Goal: Transaction & Acquisition: Purchase product/service

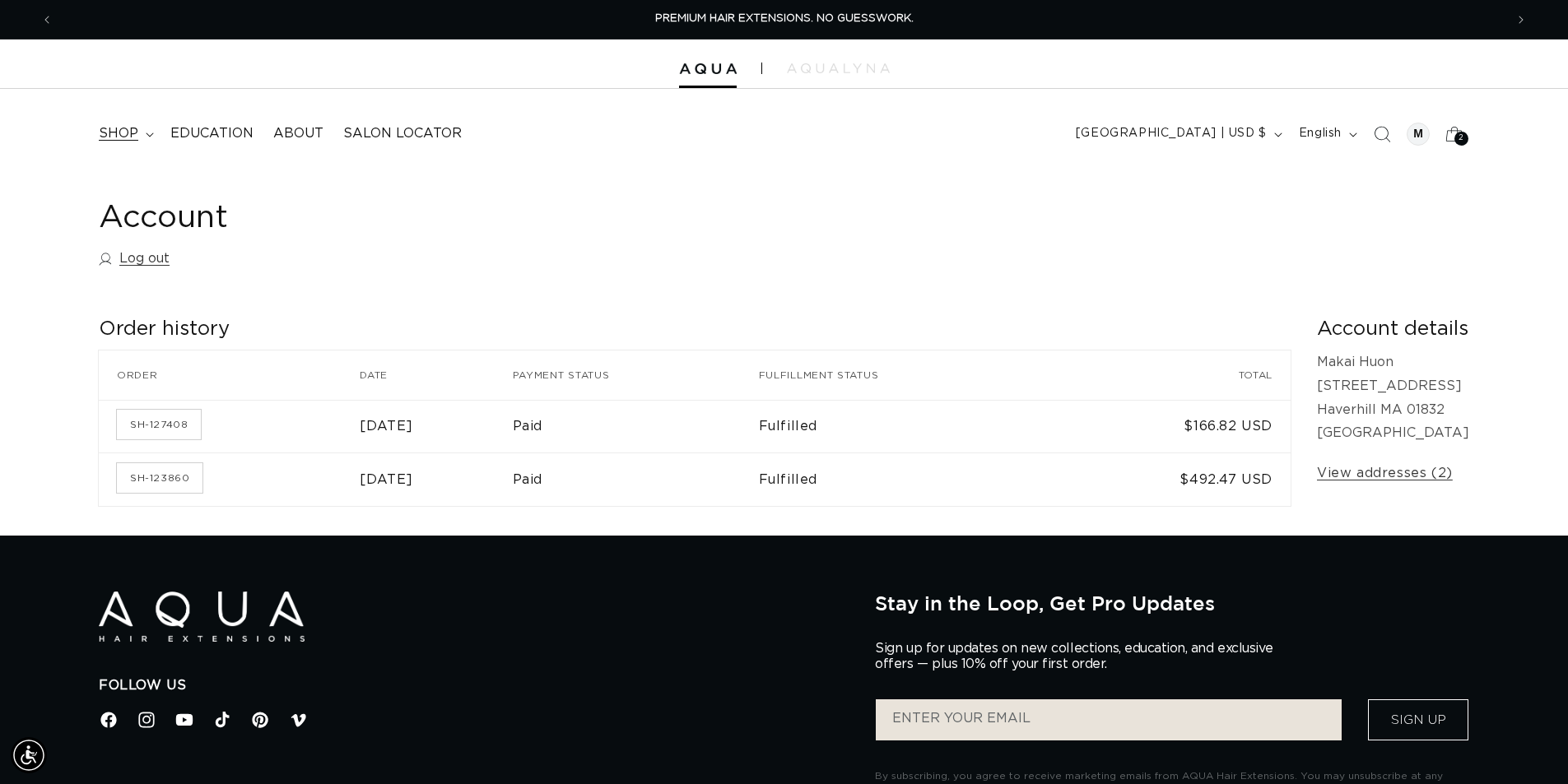
click at [126, 131] on span "shop" at bounding box center [118, 133] width 40 height 17
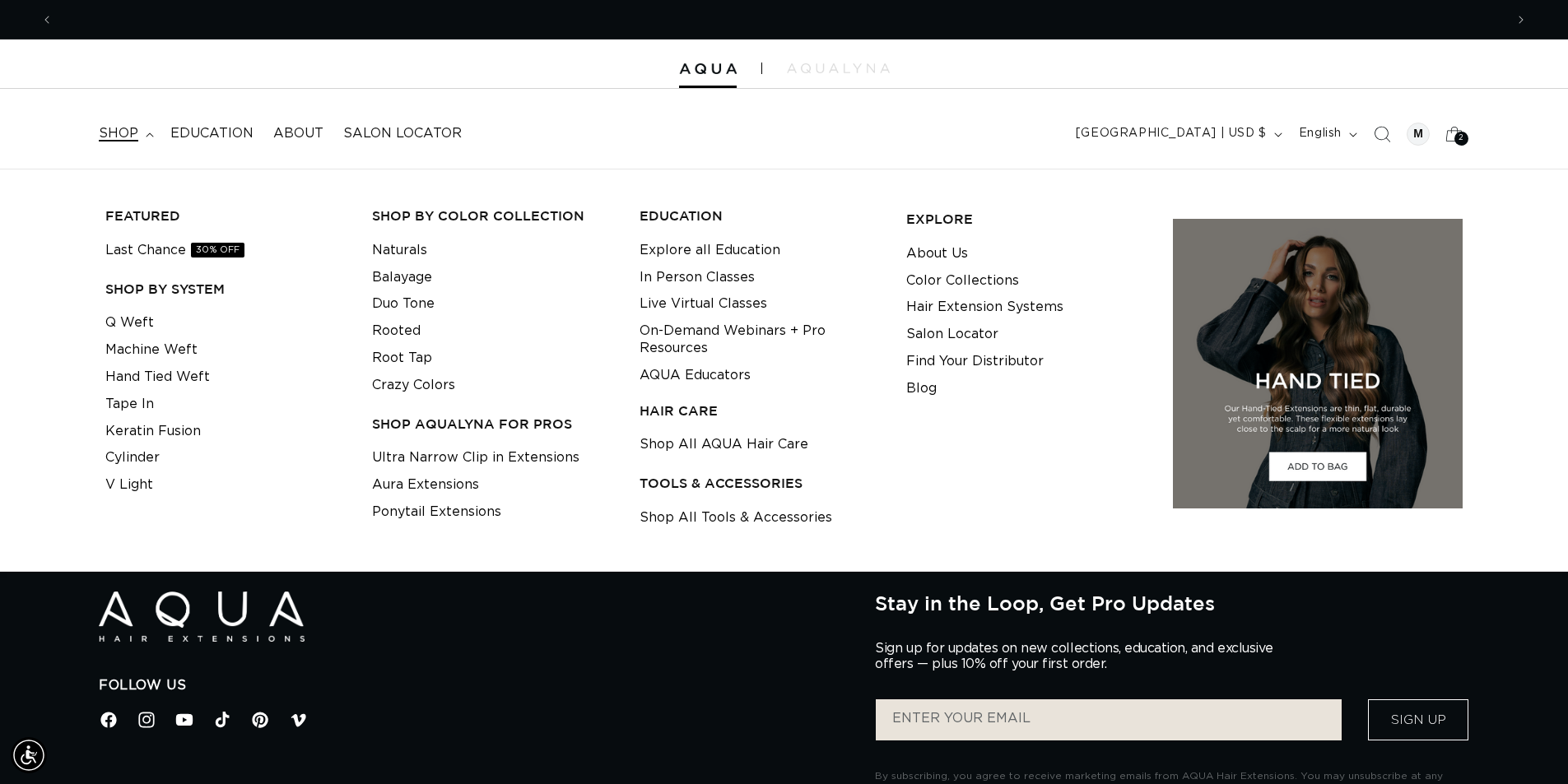
scroll to position [0, 1452]
click at [175, 255] on link "Last Chance 30% OFF" at bounding box center [175, 249] width 139 height 27
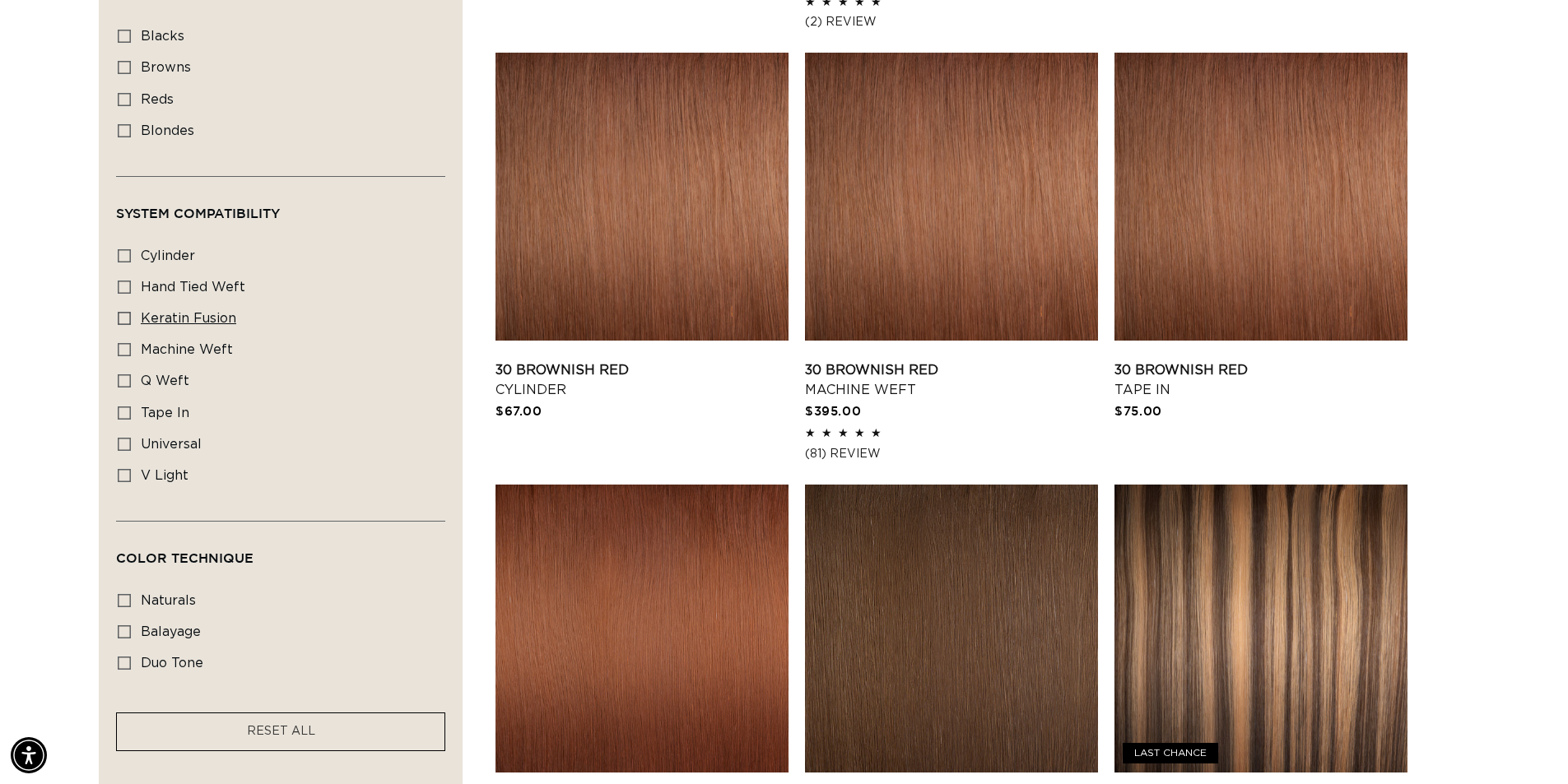
click at [183, 312] on span "keratin fusion" at bounding box center [189, 318] width 95 height 13
click at [131, 312] on input "keratin fusion keratin fusion (1 product)" at bounding box center [123, 318] width 13 height 13
checkbox input "true"
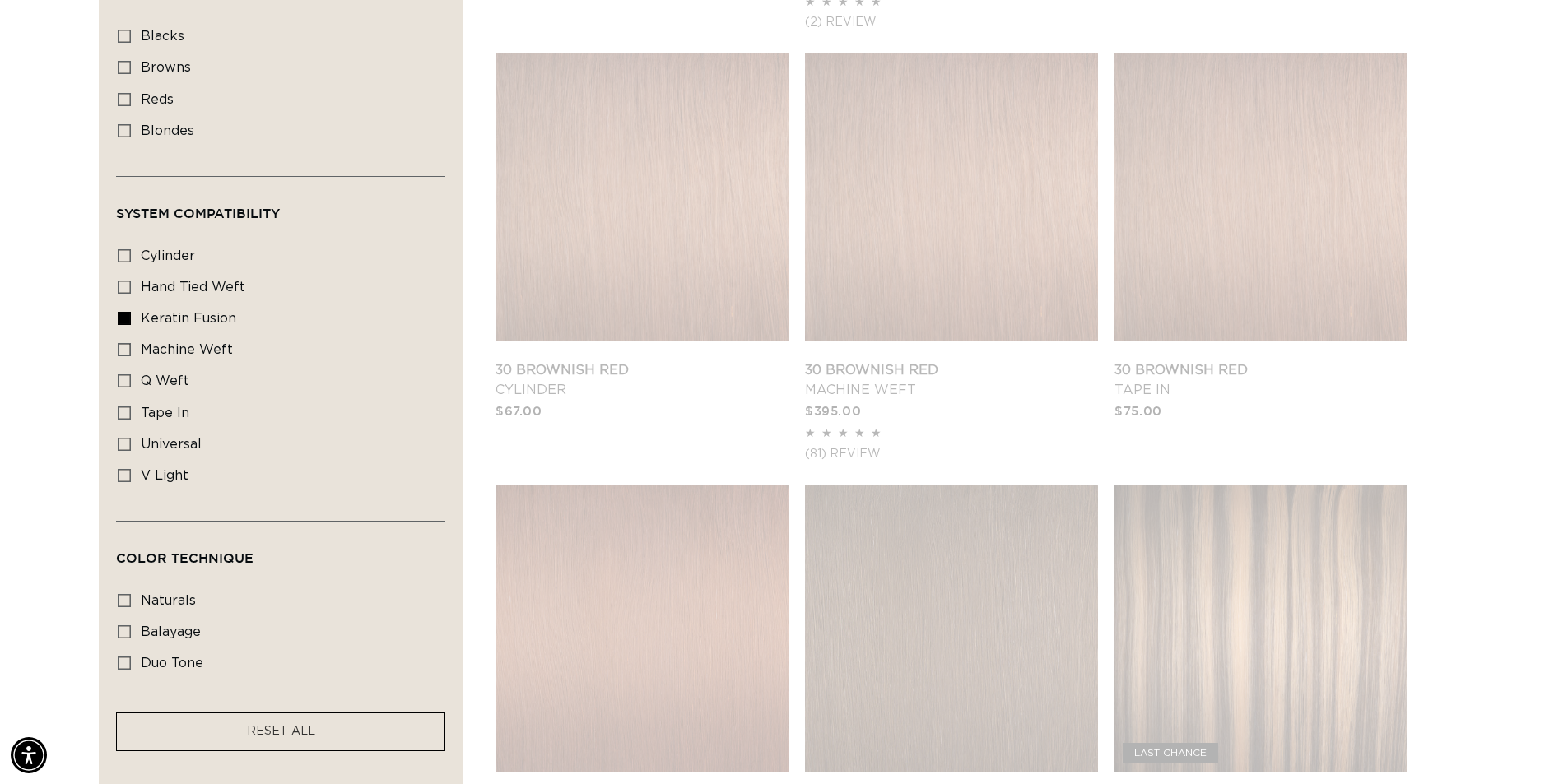
click at [152, 352] on span "machine weft" at bounding box center [187, 349] width 92 height 13
click at [131, 352] on input "machine weft machine weft (1 product)" at bounding box center [123, 349] width 13 height 13
checkbox input "true"
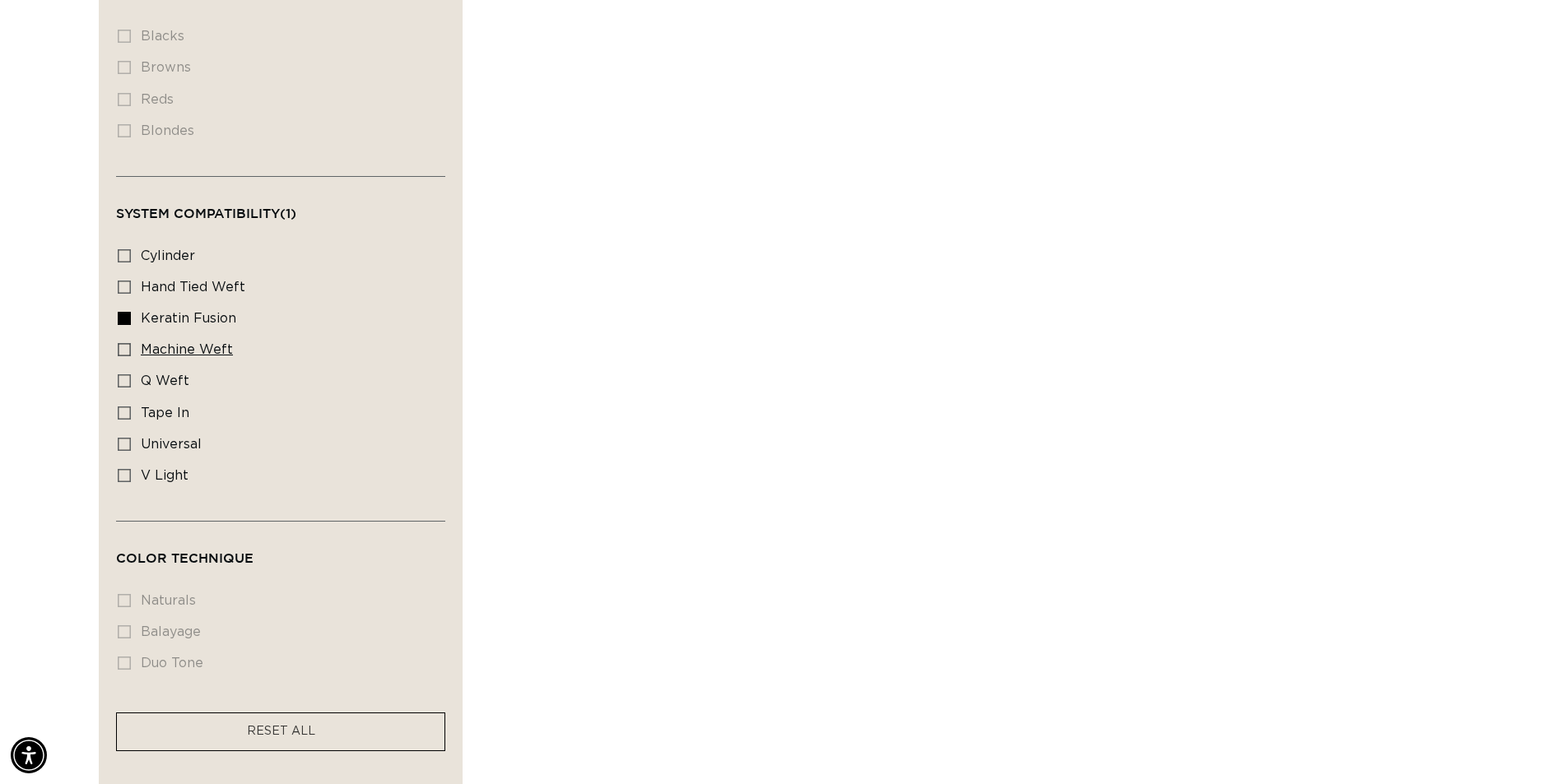
scroll to position [0, 1452]
click at [127, 348] on icon at bounding box center [123, 349] width 13 height 13
click at [127, 348] on input "machine weft machine weft (1 product)" at bounding box center [123, 349] width 13 height 13
checkbox input "true"
click at [124, 375] on icon at bounding box center [123, 381] width 13 height 13
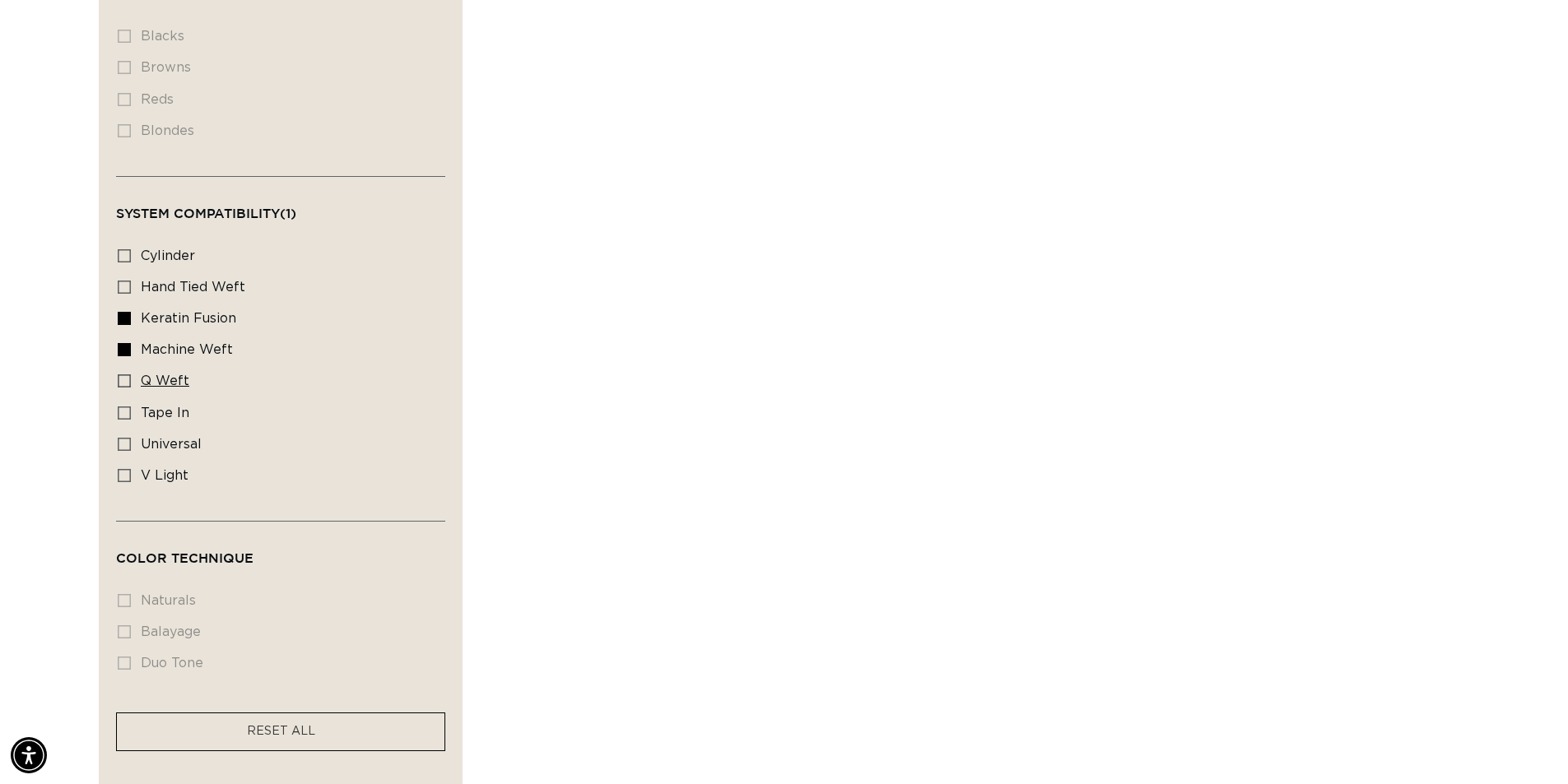
click at [124, 375] on input "q weft q weft (1 product)" at bounding box center [123, 381] width 13 height 13
checkbox input "true"
click at [121, 406] on icon at bounding box center [123, 412] width 13 height 13
click at [121, 406] on input "tape in tape in (2 products)" at bounding box center [123, 412] width 13 height 13
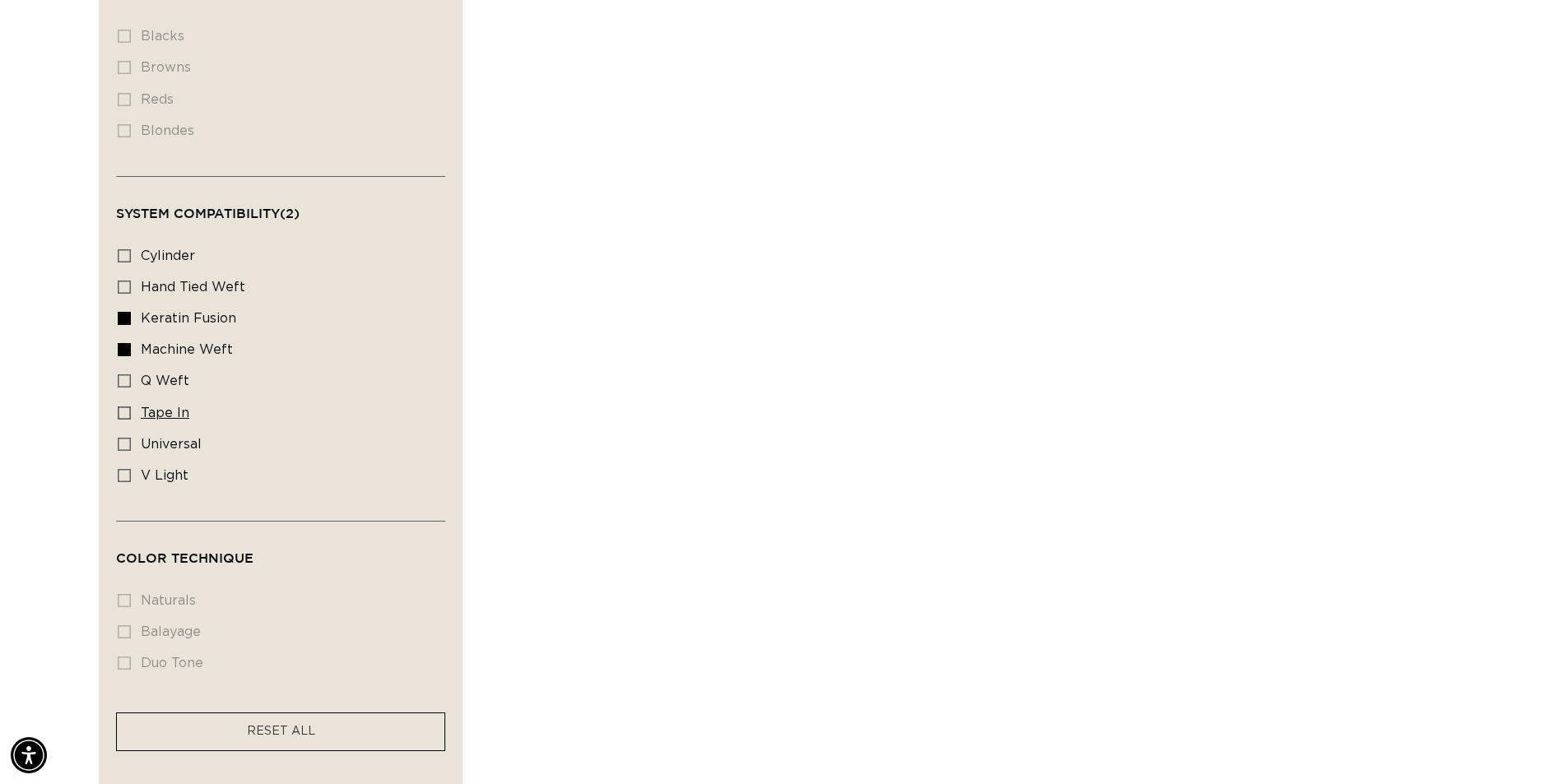
checkbox input "true"
click at [121, 382] on rect at bounding box center [124, 382] width 12 height 12
click at [121, 382] on input "q weft q weft (1 product)" at bounding box center [123, 381] width 13 height 13
checkbox input "true"
click at [124, 438] on rect at bounding box center [124, 444] width 12 height 12
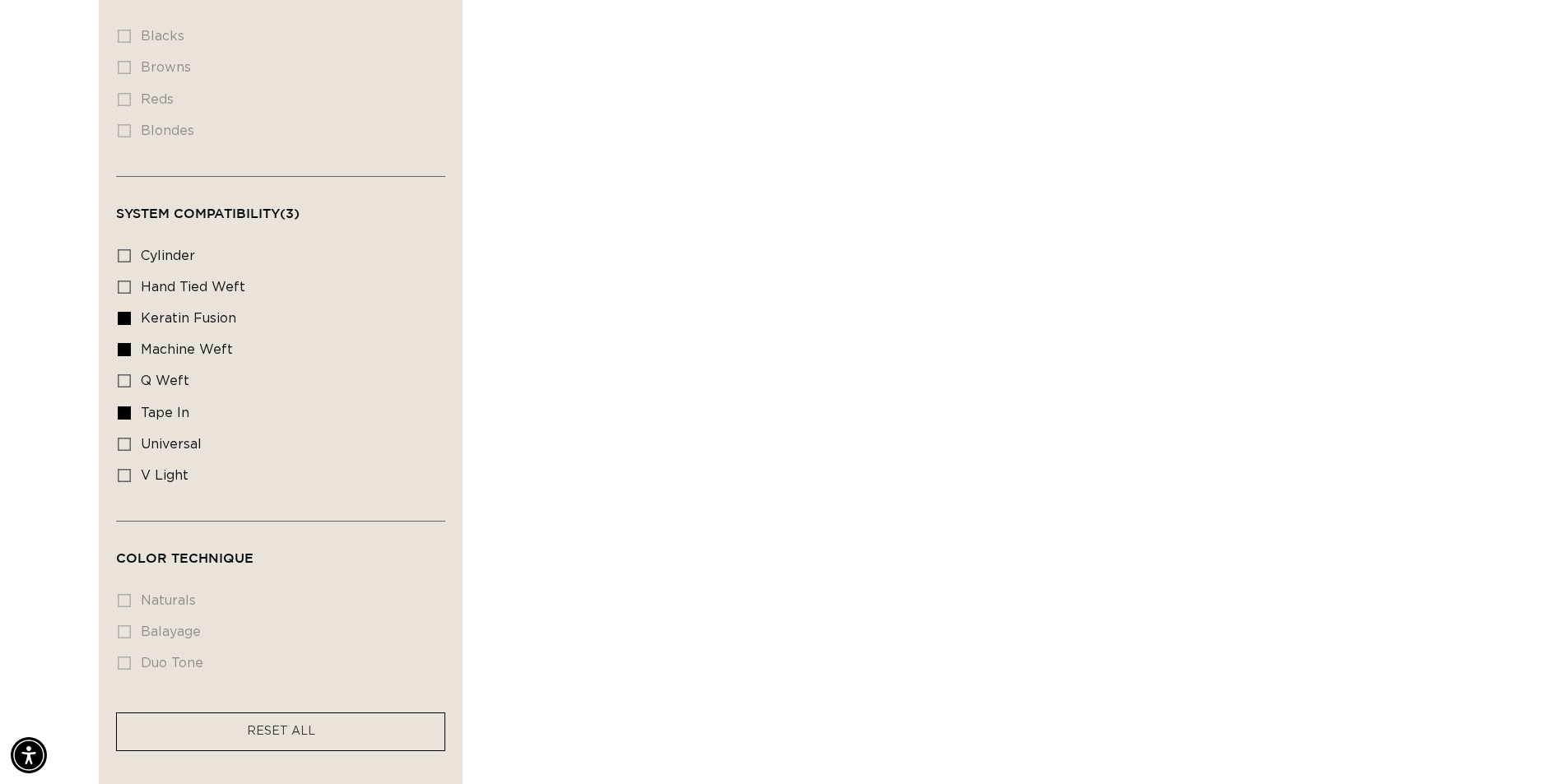
click at [124, 437] on input "universal universal (2 products)" at bounding box center [123, 443] width 13 height 13
checkbox input "true"
click at [126, 375] on icon at bounding box center [123, 381] width 13 height 13
click at [126, 375] on input "q weft q weft (1 product)" at bounding box center [123, 381] width 13 height 13
checkbox input "true"
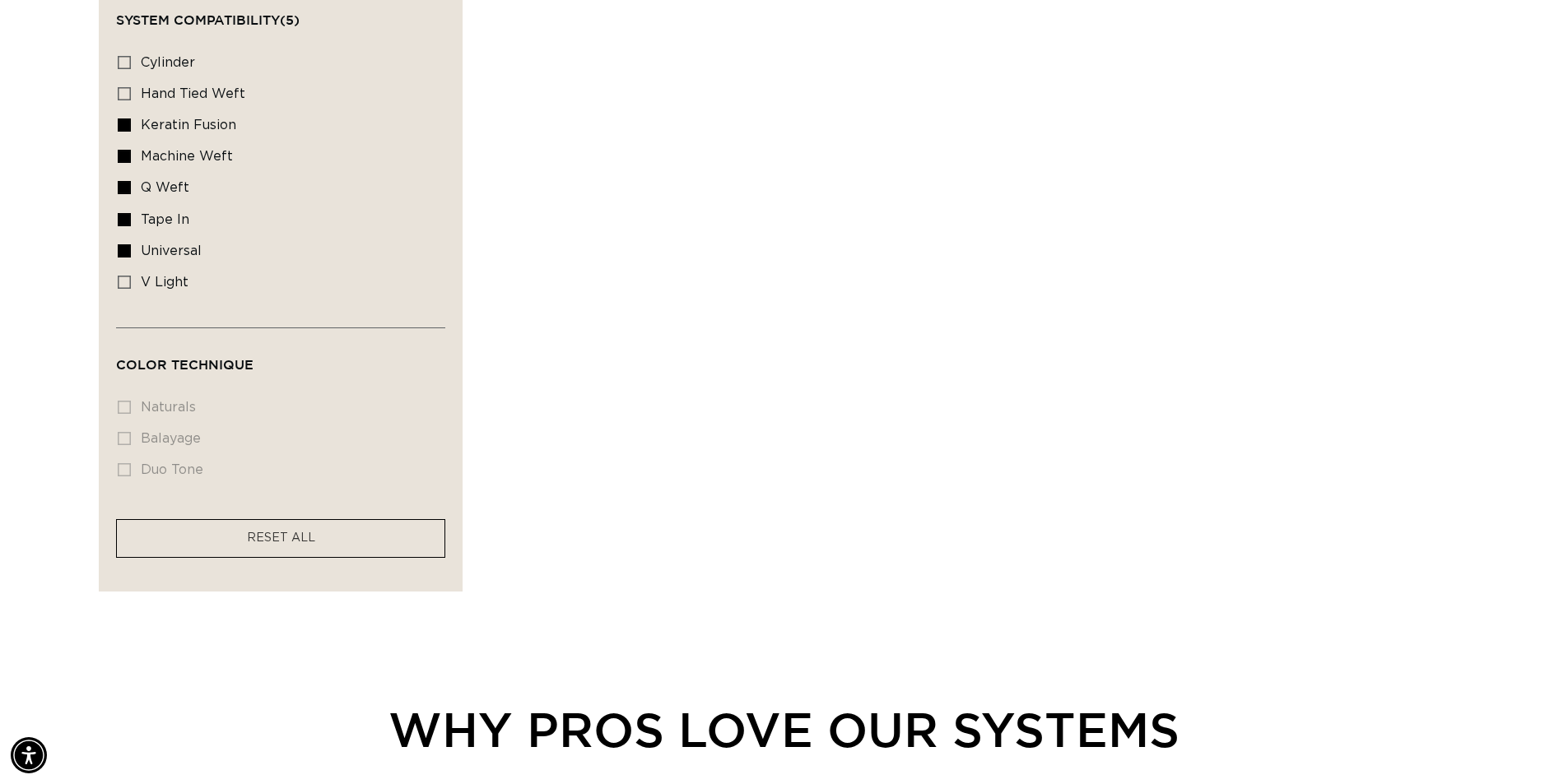
scroll to position [1785, 0]
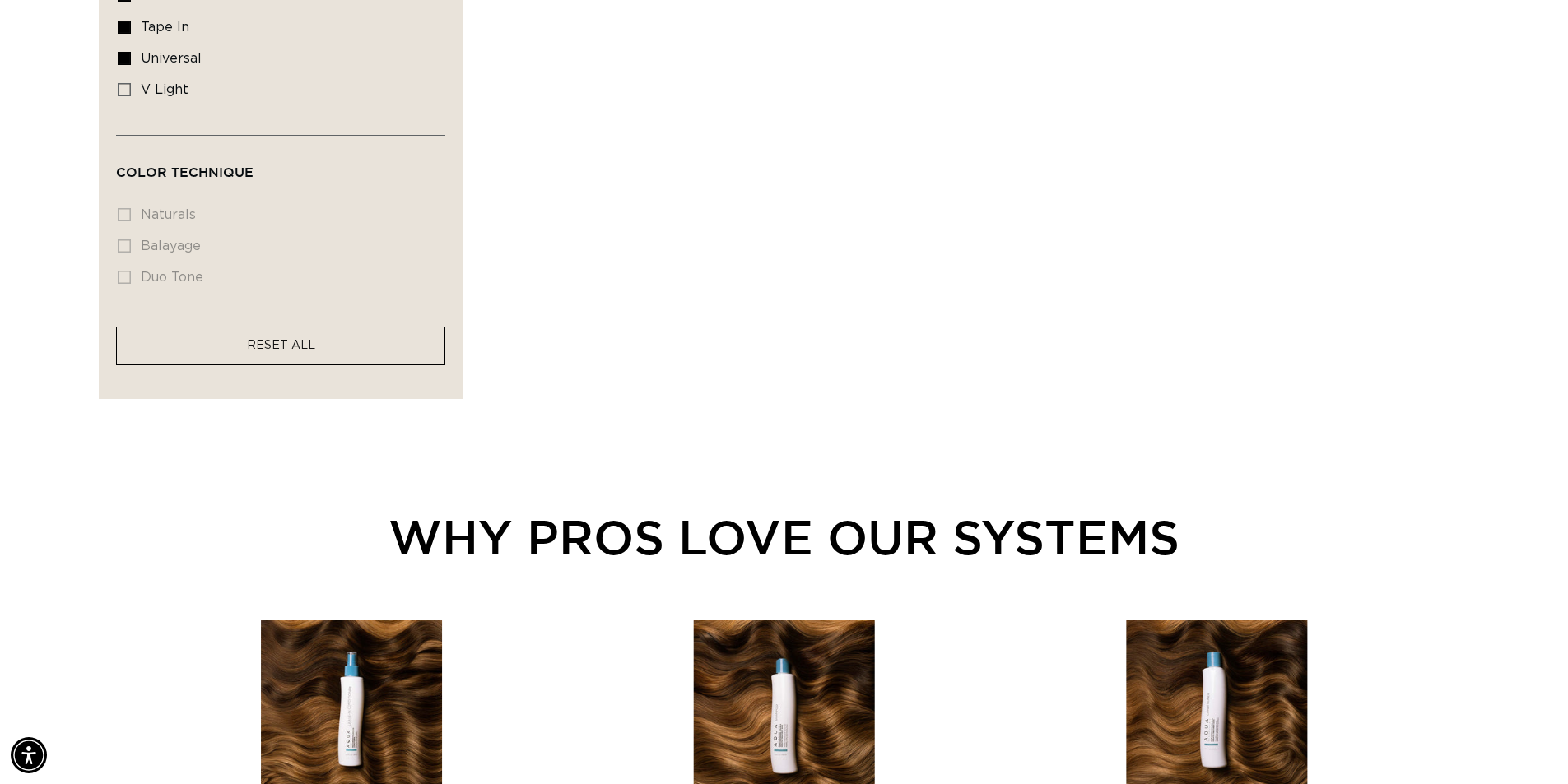
click at [309, 342] on span "RESET ALL" at bounding box center [280, 346] width 69 height 12
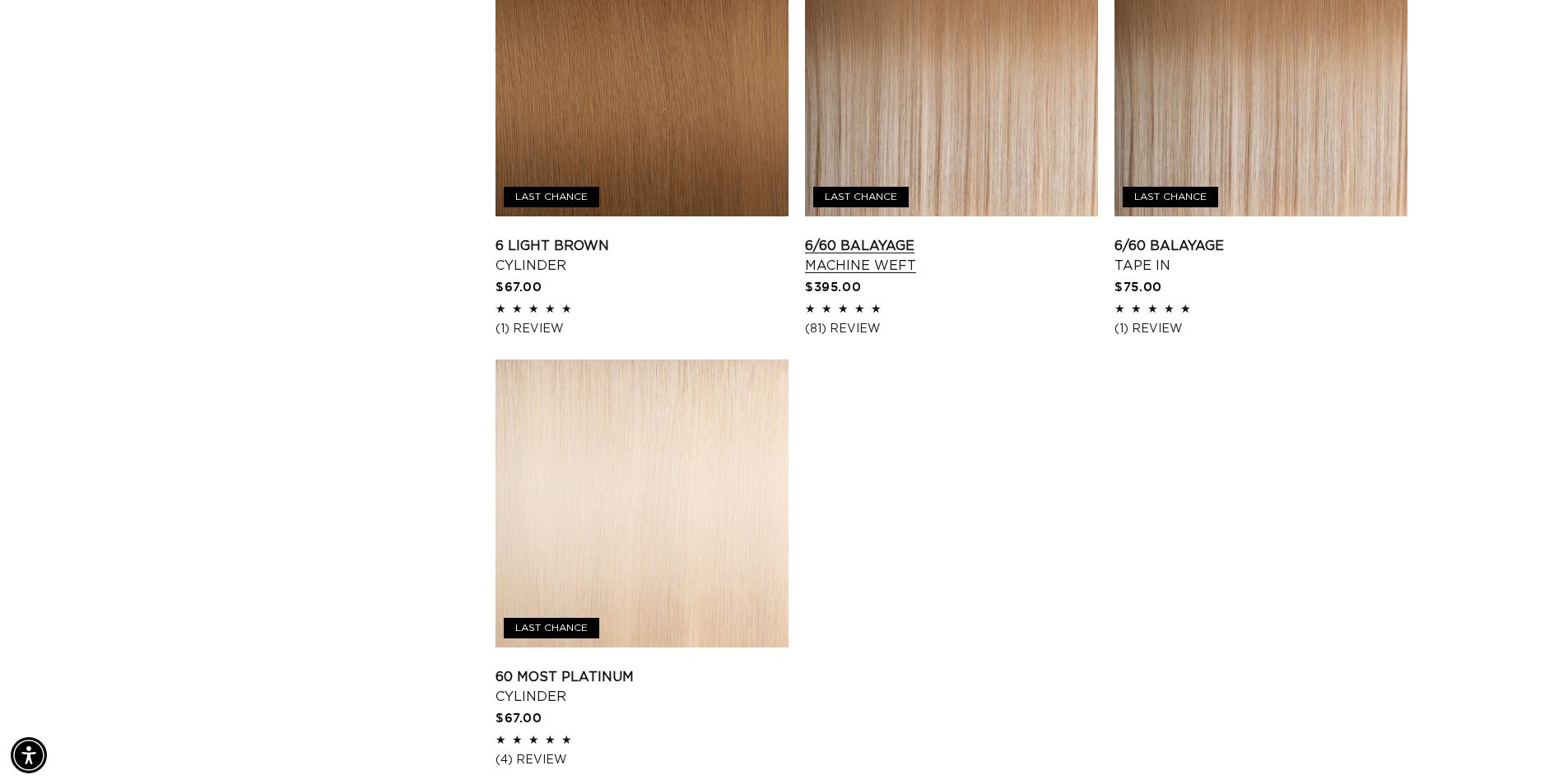
click at [876, 271] on link "6/60 Balayage Machine Weft" at bounding box center [952, 256] width 293 height 40
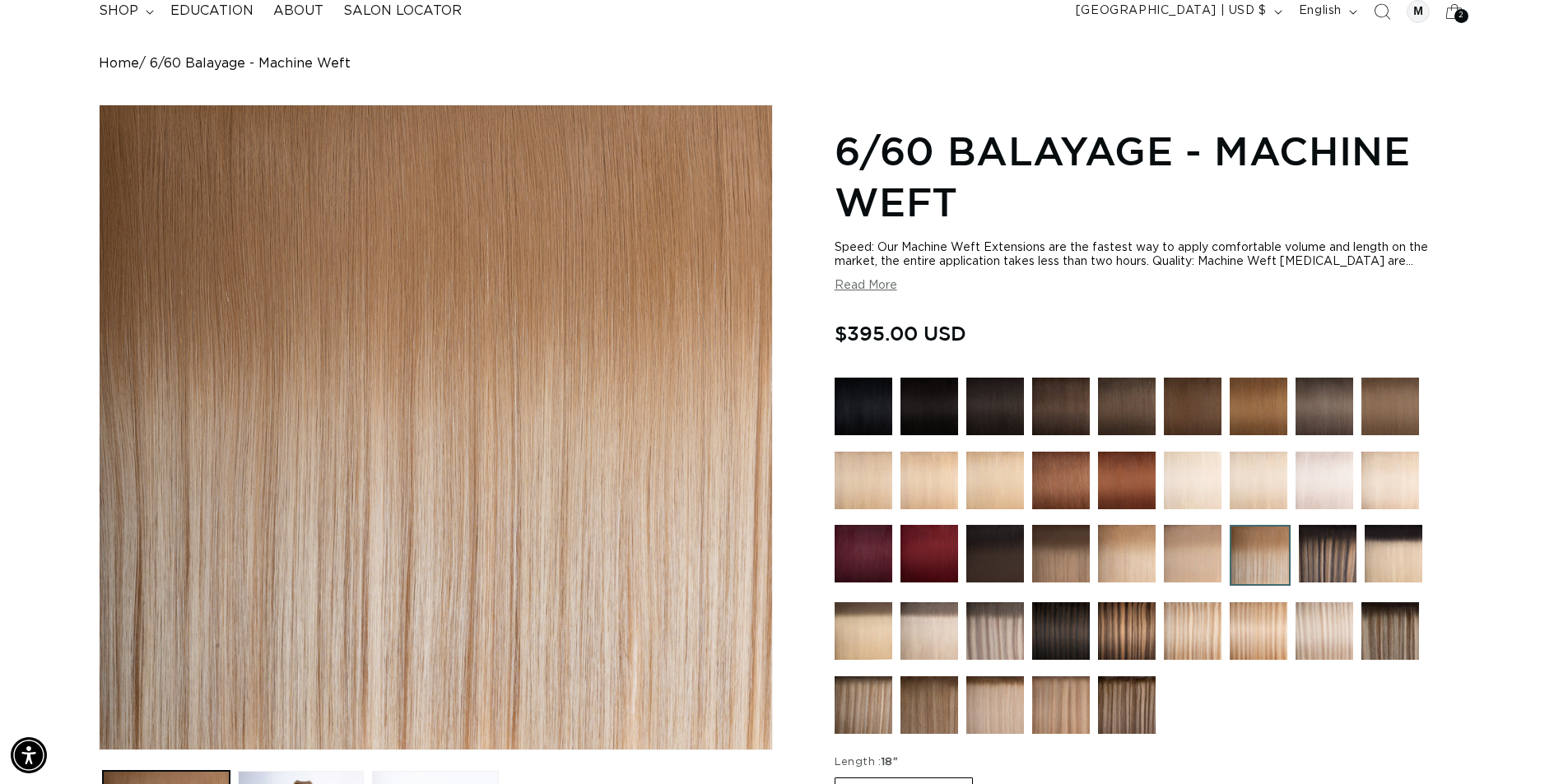
scroll to position [246, 0]
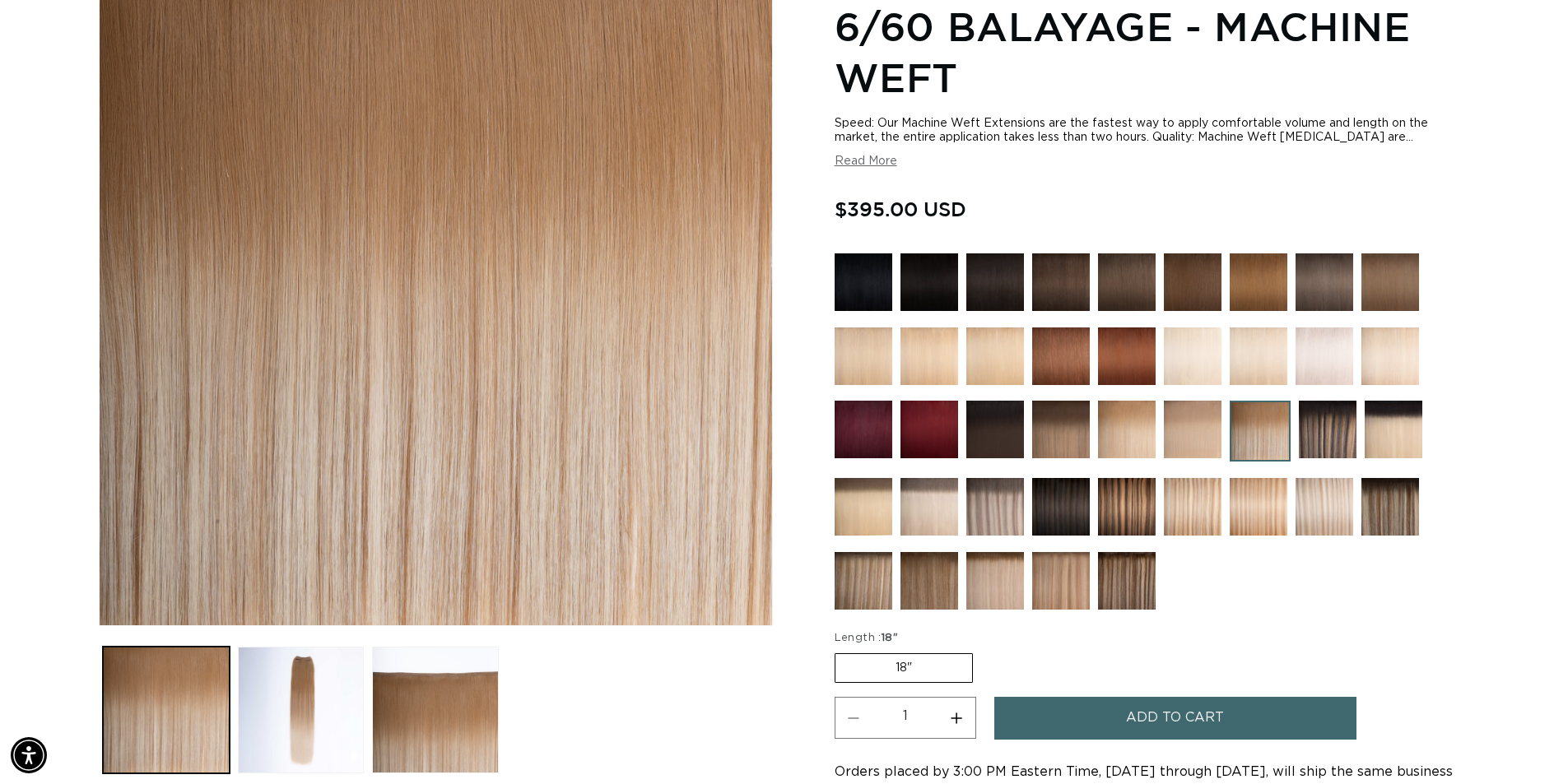
click at [869, 289] on img at bounding box center [864, 282] width 58 height 58
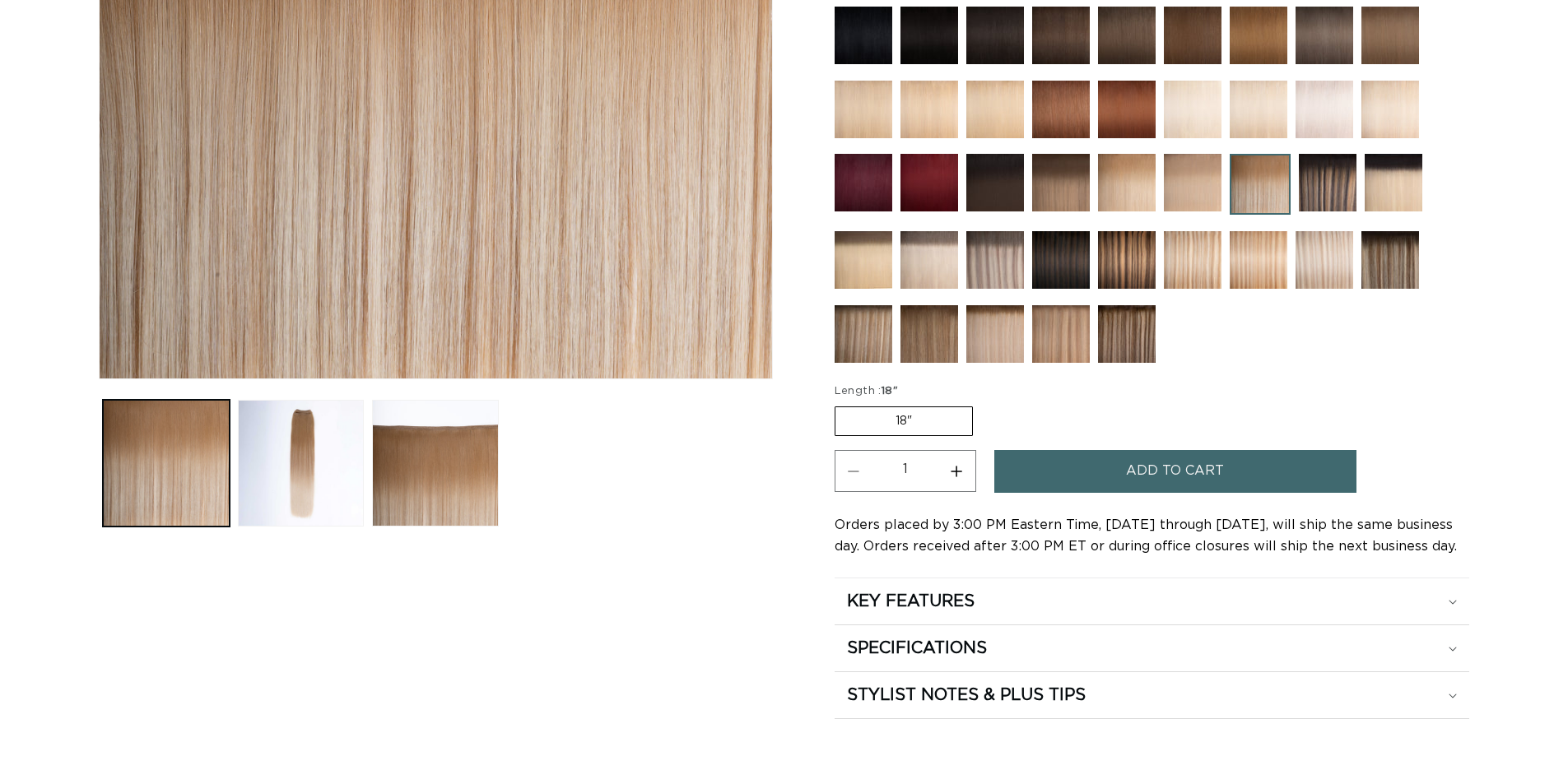
click at [1080, 466] on button "Add to cart" at bounding box center [1175, 471] width 362 height 42
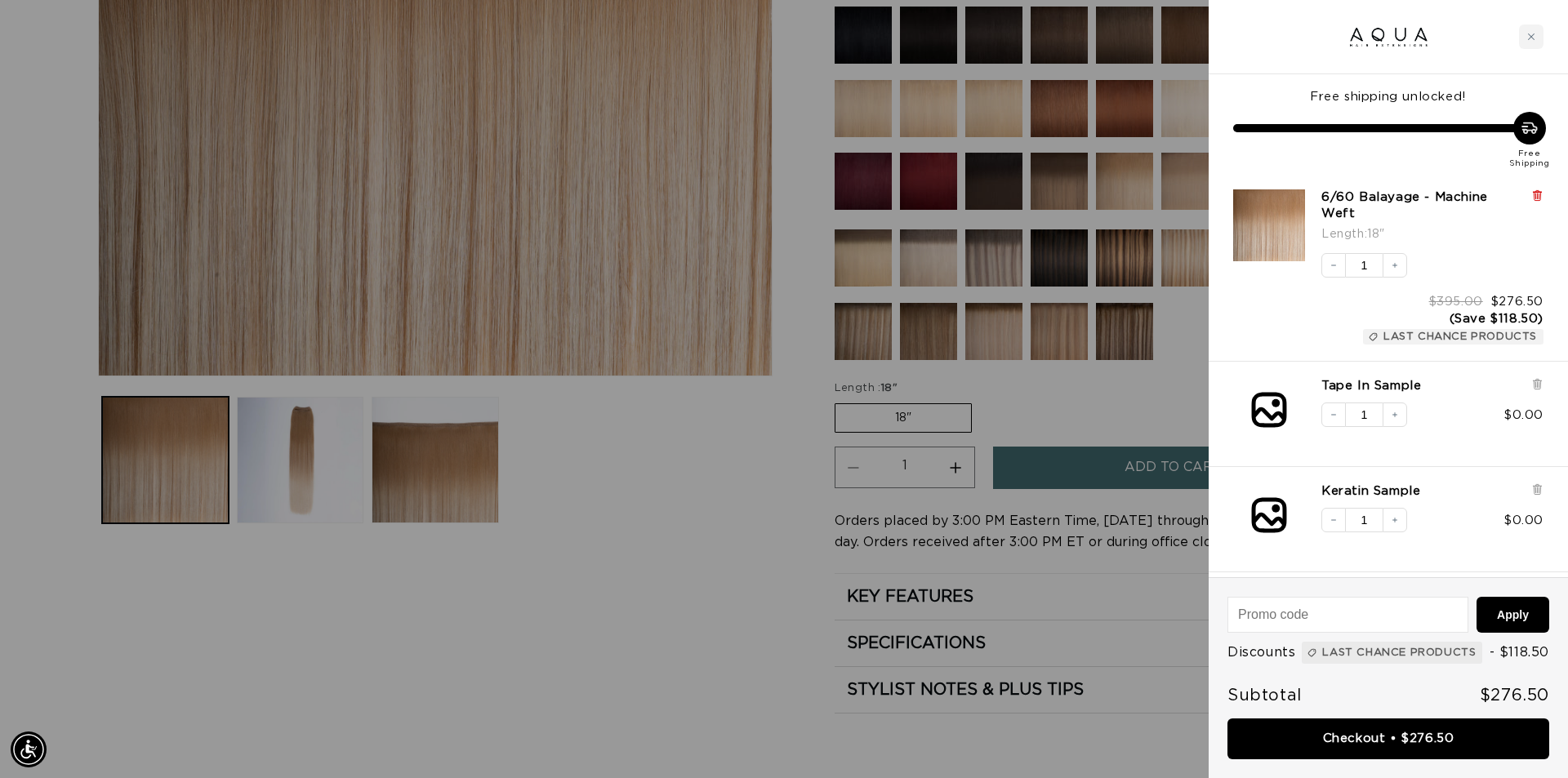
scroll to position [0, 2903]
click at [1535, 198] on icon at bounding box center [1536, 196] width 7 height 8
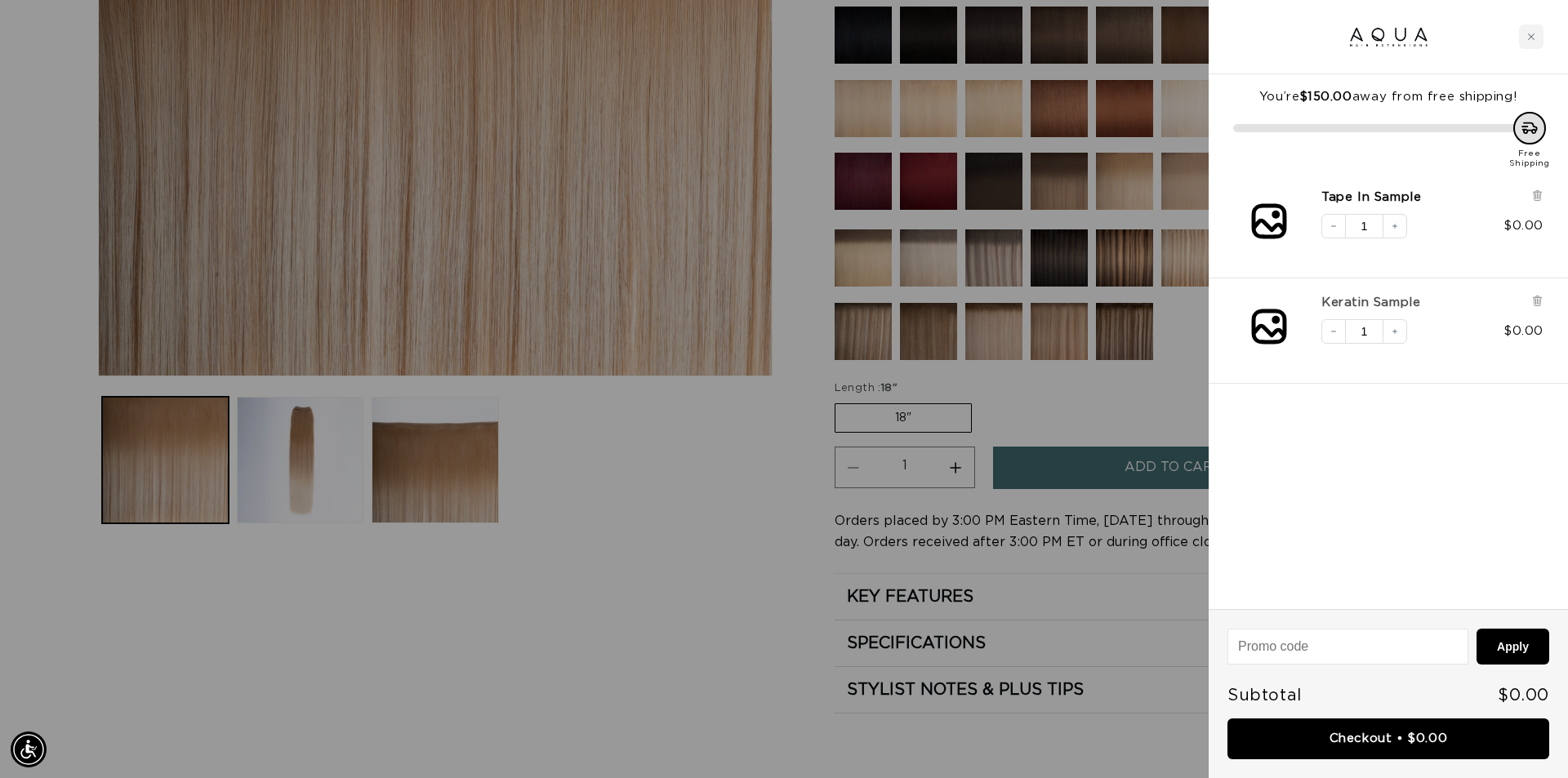
click at [1393, 295] on link "Keratin Sample" at bounding box center [1371, 303] width 99 height 17
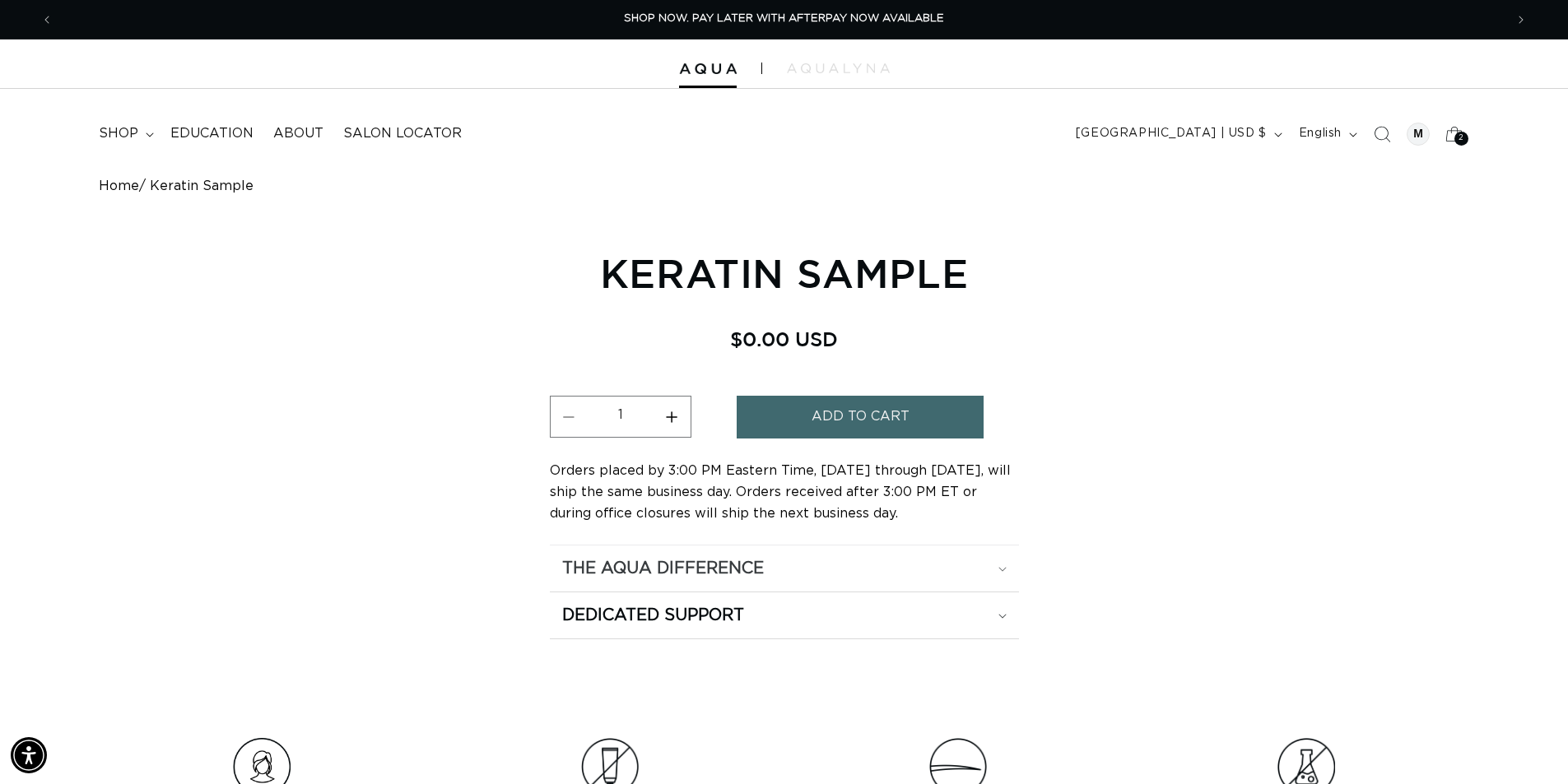
click at [762, 569] on h2 "The Aqua Difference" at bounding box center [663, 568] width 202 height 22
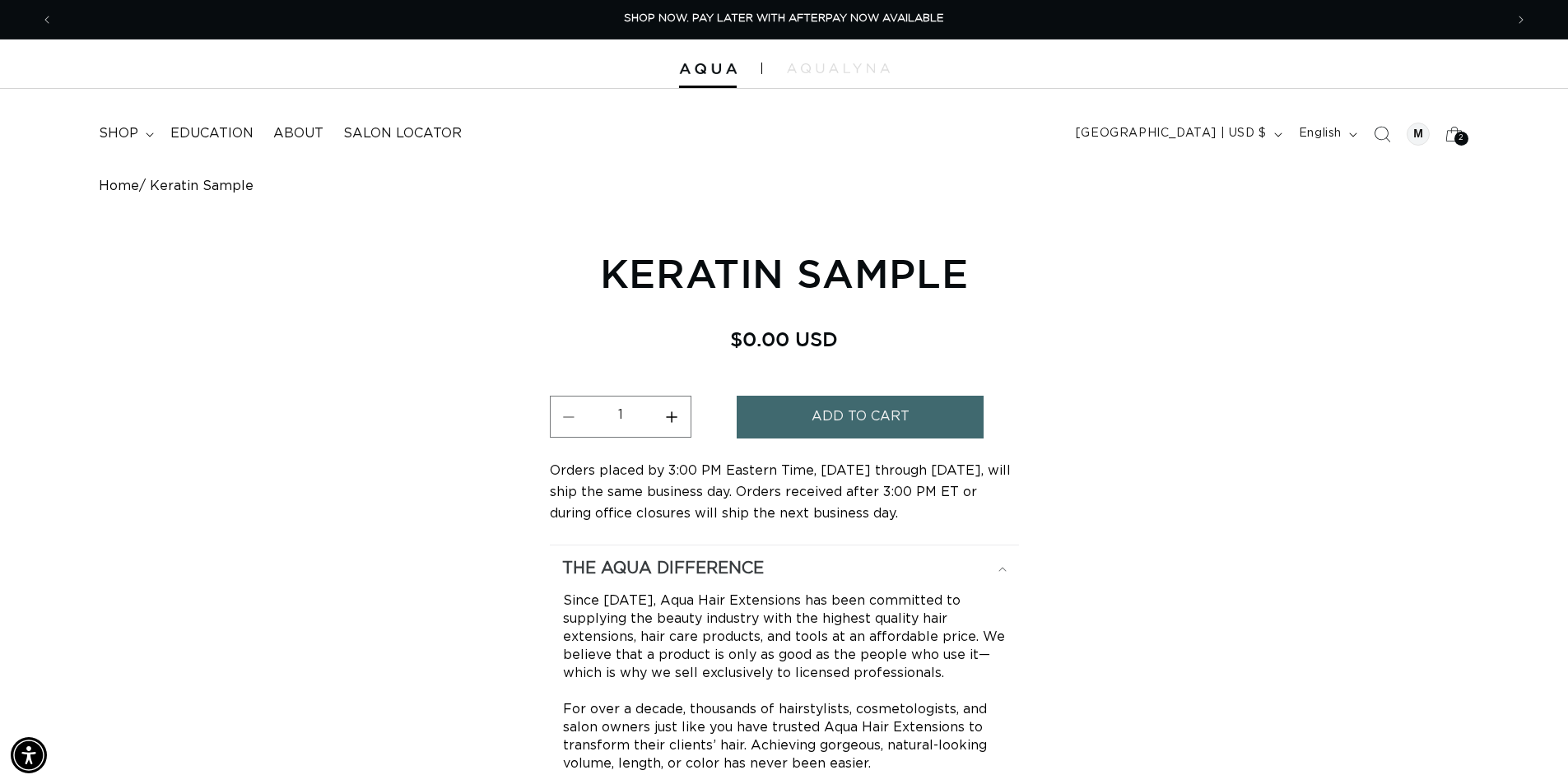
click at [733, 559] on h2 "The Aqua Difference" at bounding box center [663, 568] width 202 height 22
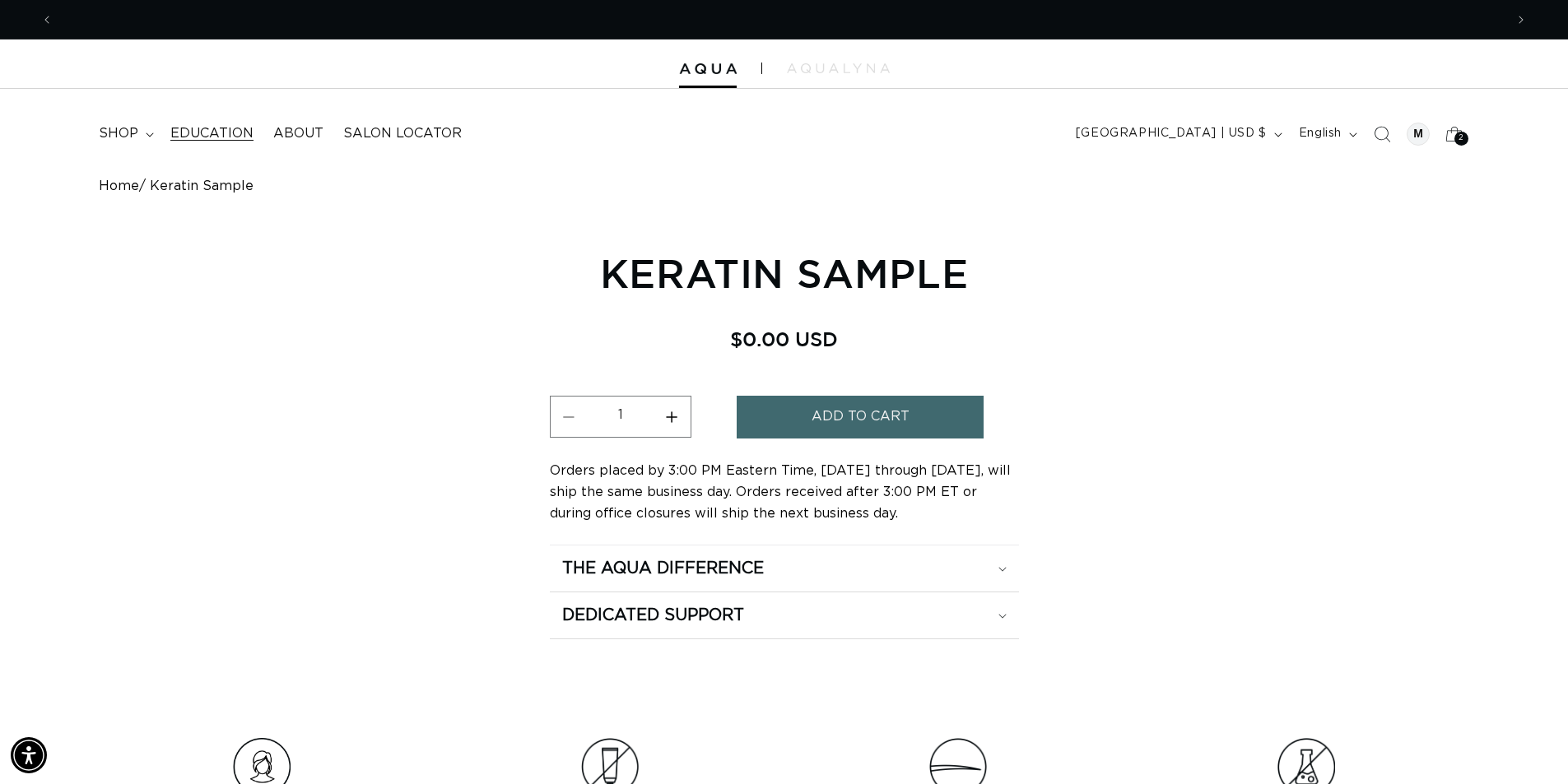
scroll to position [0, 2902]
click at [141, 129] on summary "shop" at bounding box center [124, 133] width 72 height 37
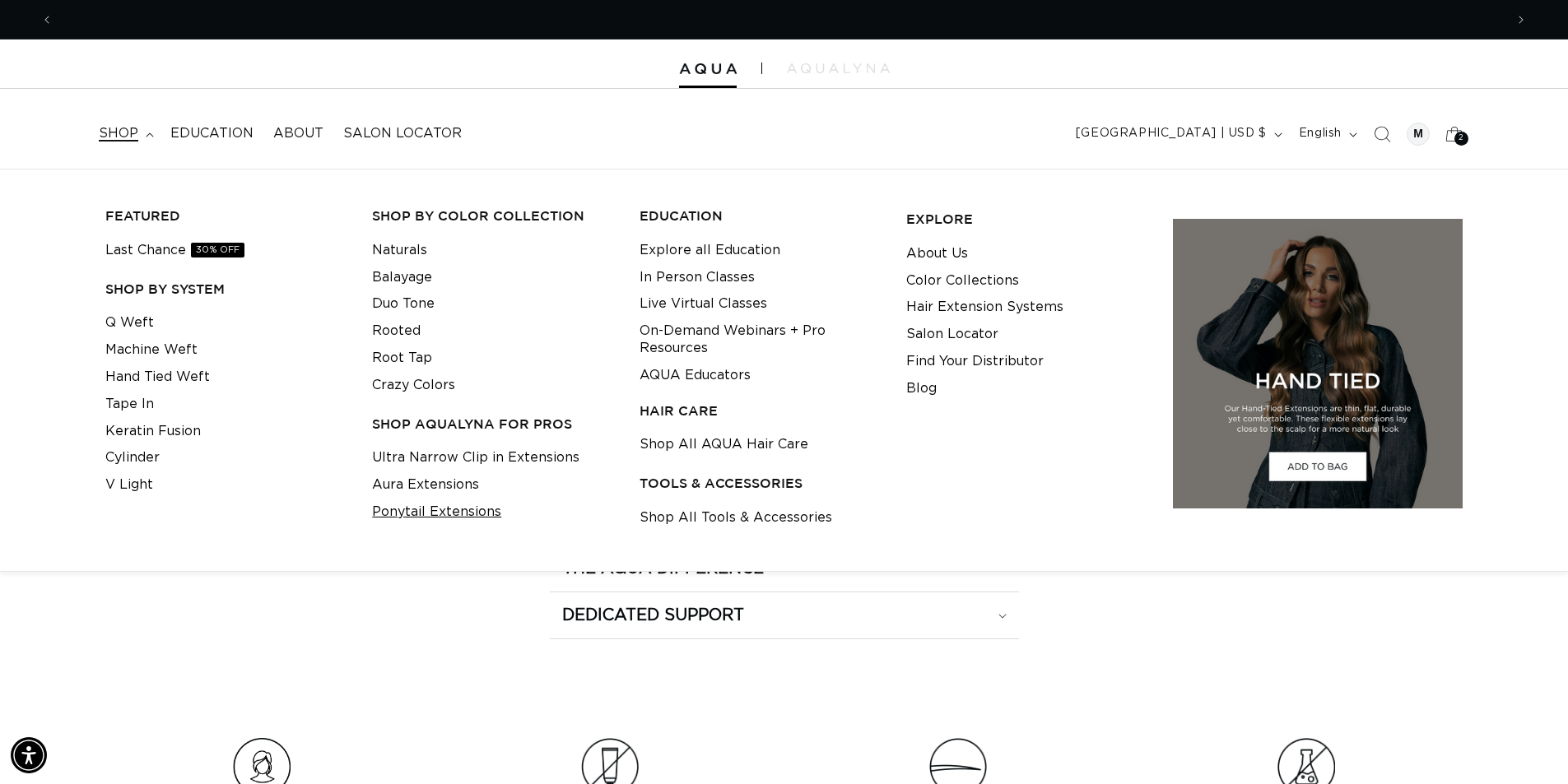
scroll to position [0, 0]
click at [414, 394] on link "Crazy Colors" at bounding box center [414, 385] width 84 height 27
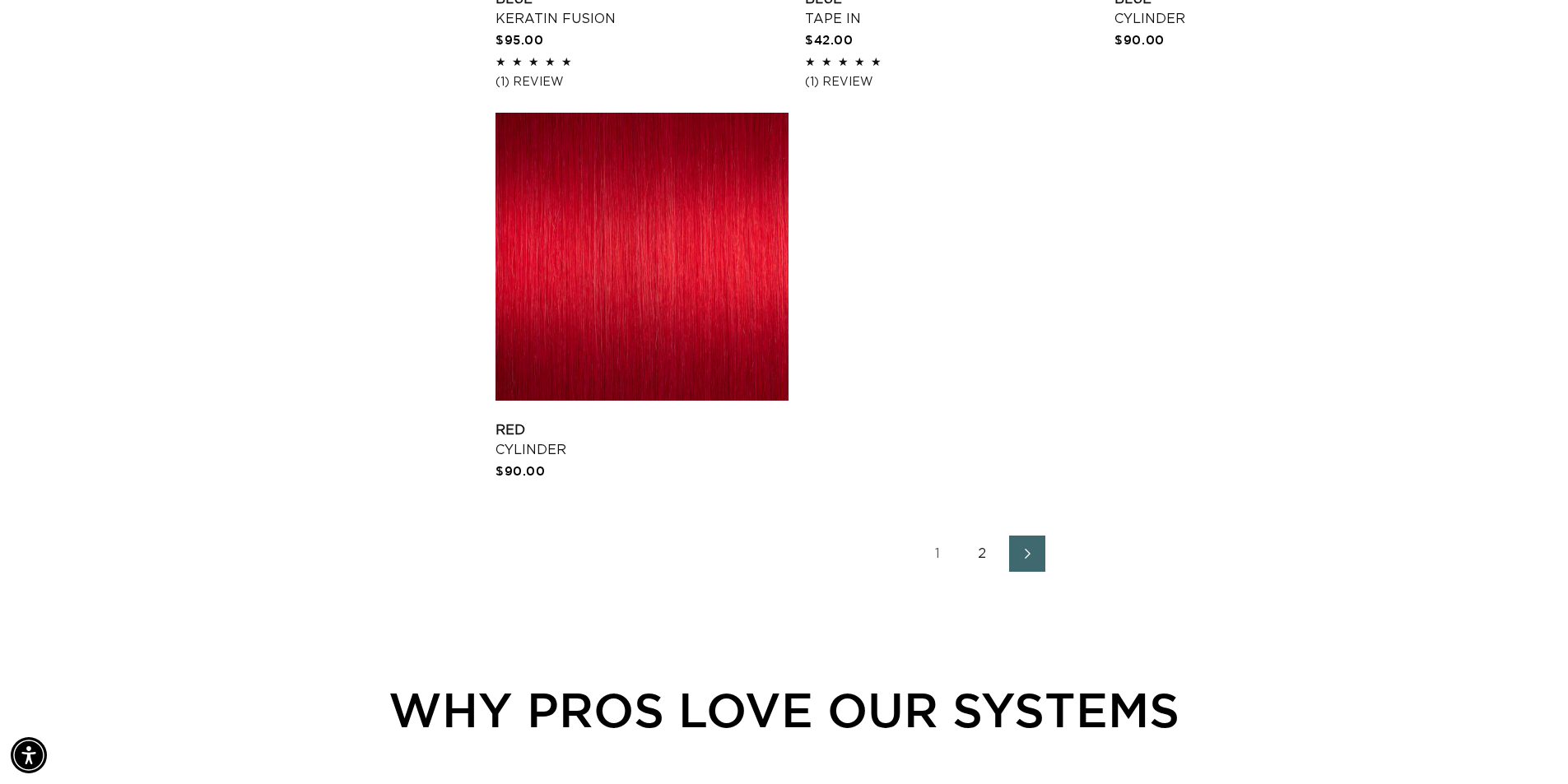
scroll to position [0, 1452]
click at [982, 554] on link "2" at bounding box center [982, 553] width 36 height 36
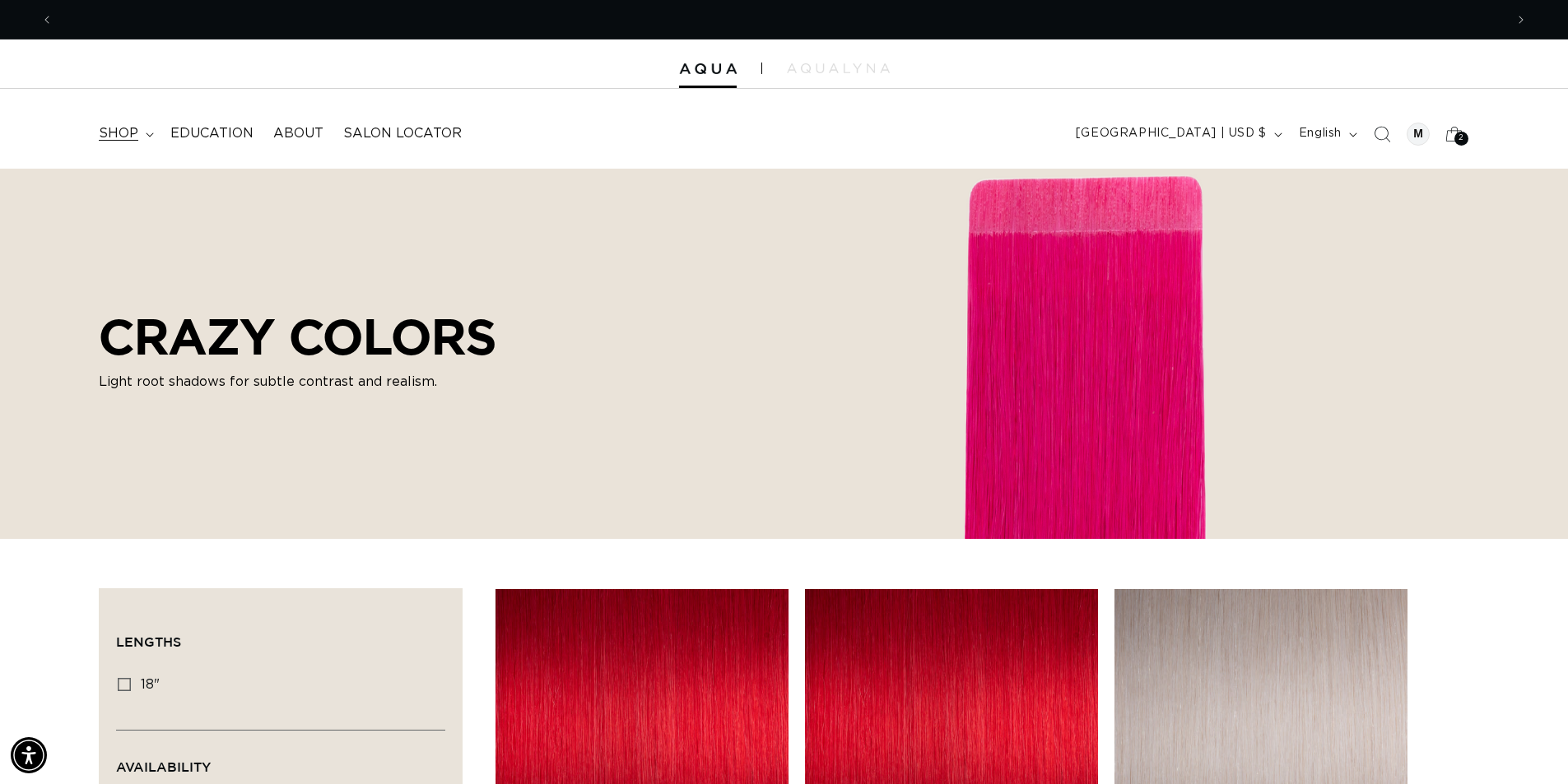
click at [131, 135] on span "shop" at bounding box center [118, 133] width 40 height 17
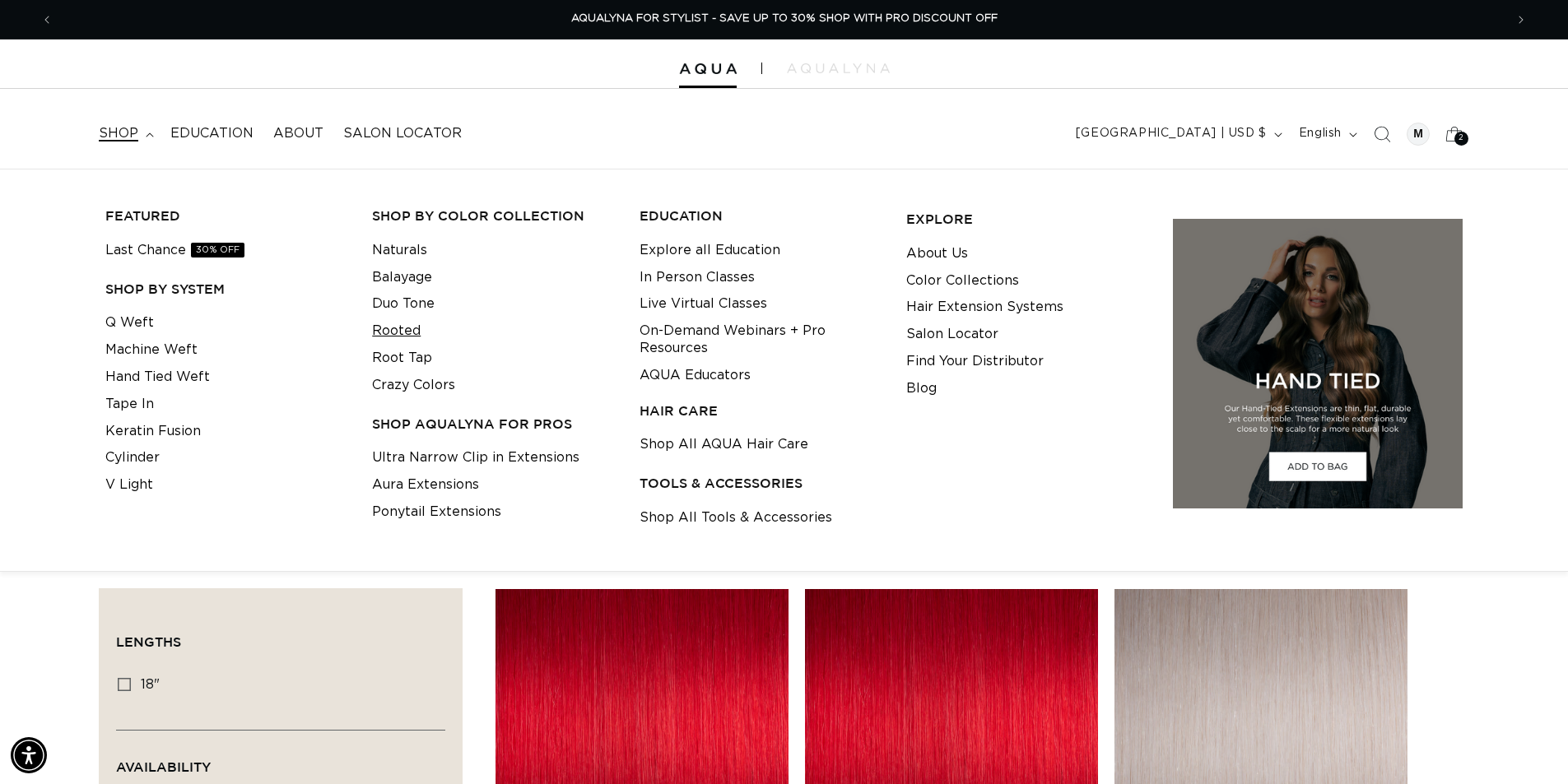
click at [411, 328] on link "Rooted" at bounding box center [396, 331] width 49 height 27
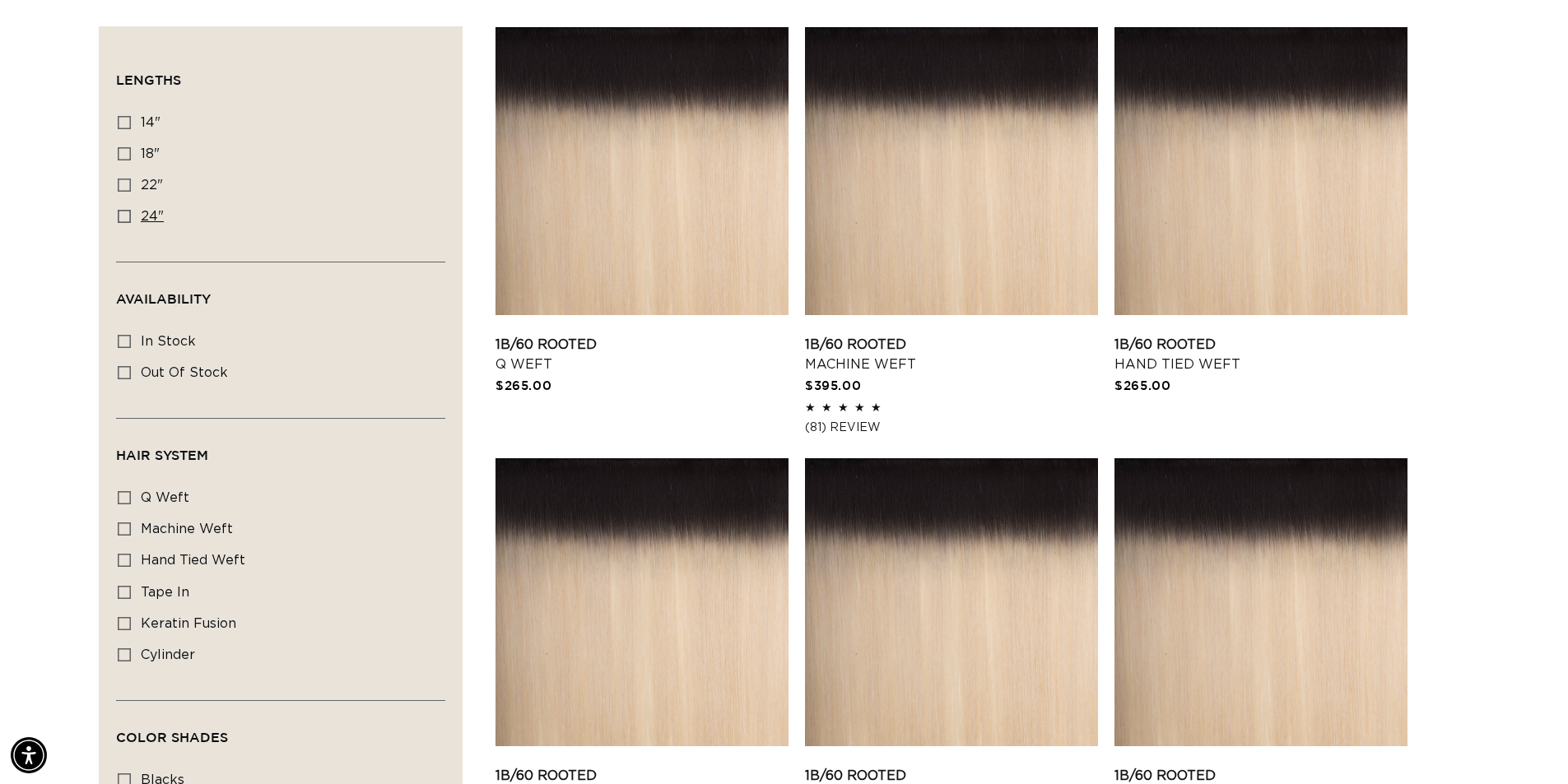
scroll to position [576, 0]
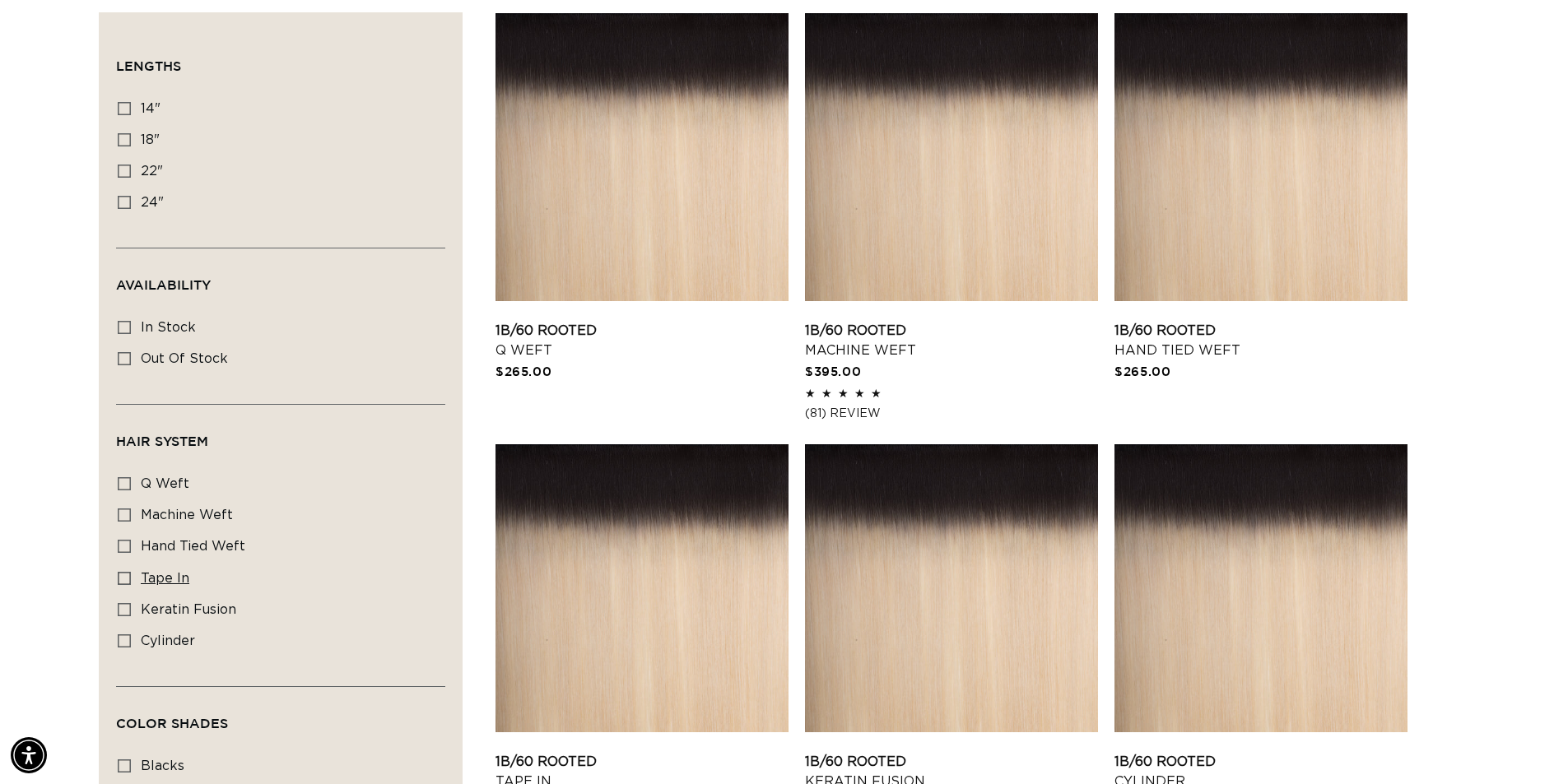
click at [153, 576] on span "tape in" at bounding box center [165, 577] width 49 height 13
click at [131, 576] on input "tape in tape in (4 products)" at bounding box center [123, 577] width 13 height 13
checkbox input "true"
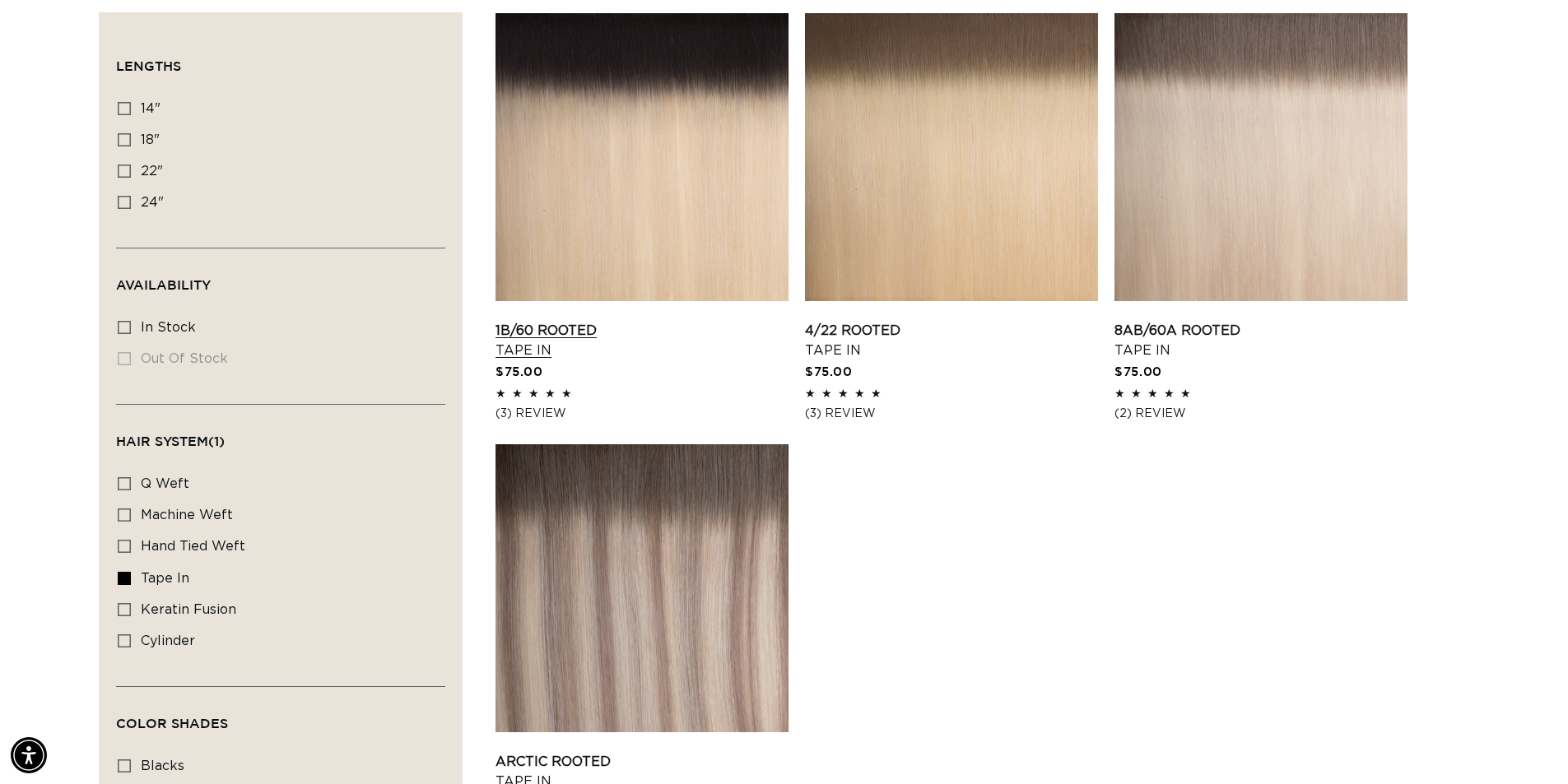
scroll to position [0, 2902]
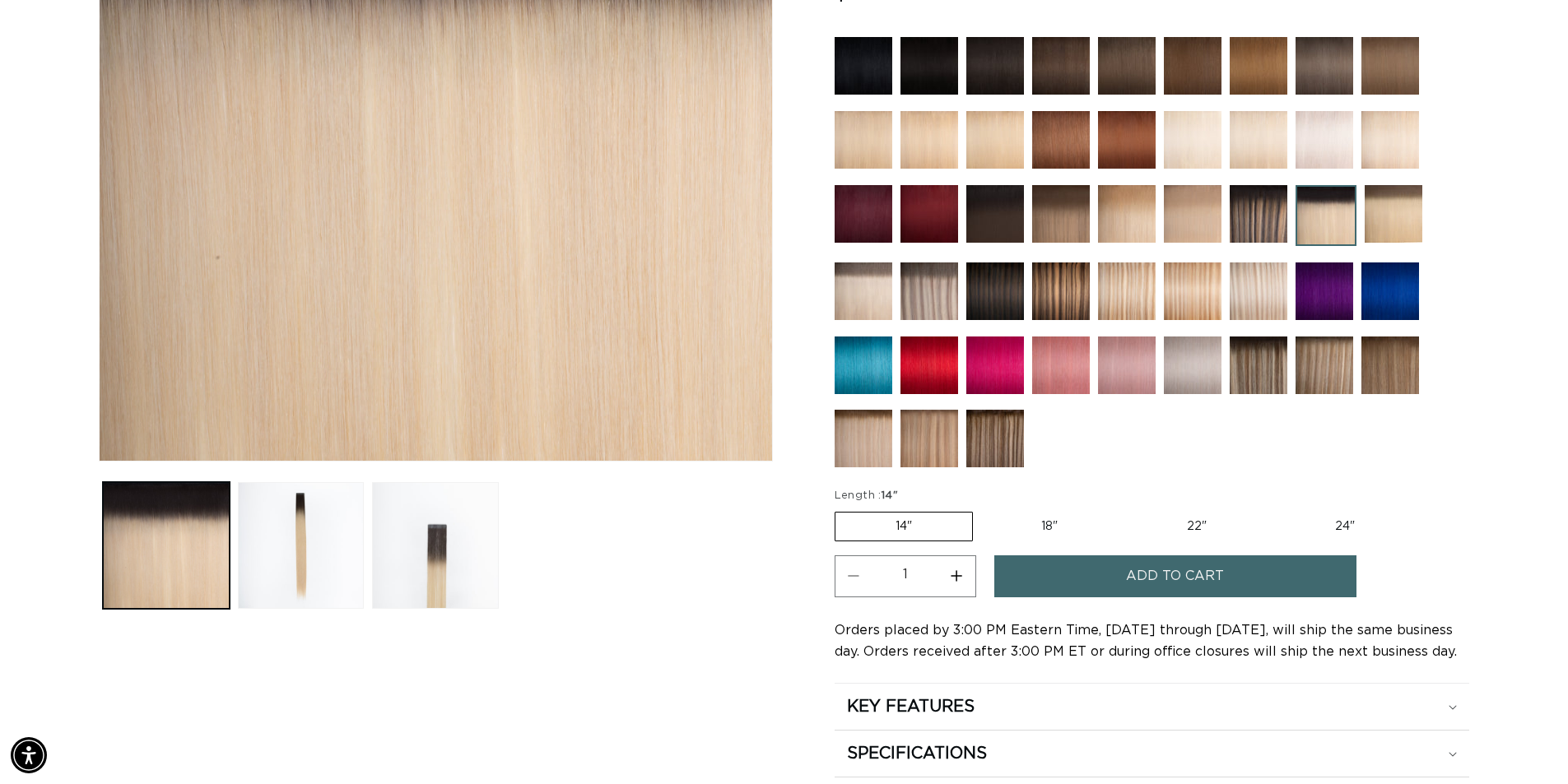
click at [1087, 532] on label "18" Variant sold out or unavailable" at bounding box center [1049, 527] width 136 height 28
click at [982, 510] on input "18" Variant sold out or unavailable" at bounding box center [981, 509] width 1 height 1
radio input "true"
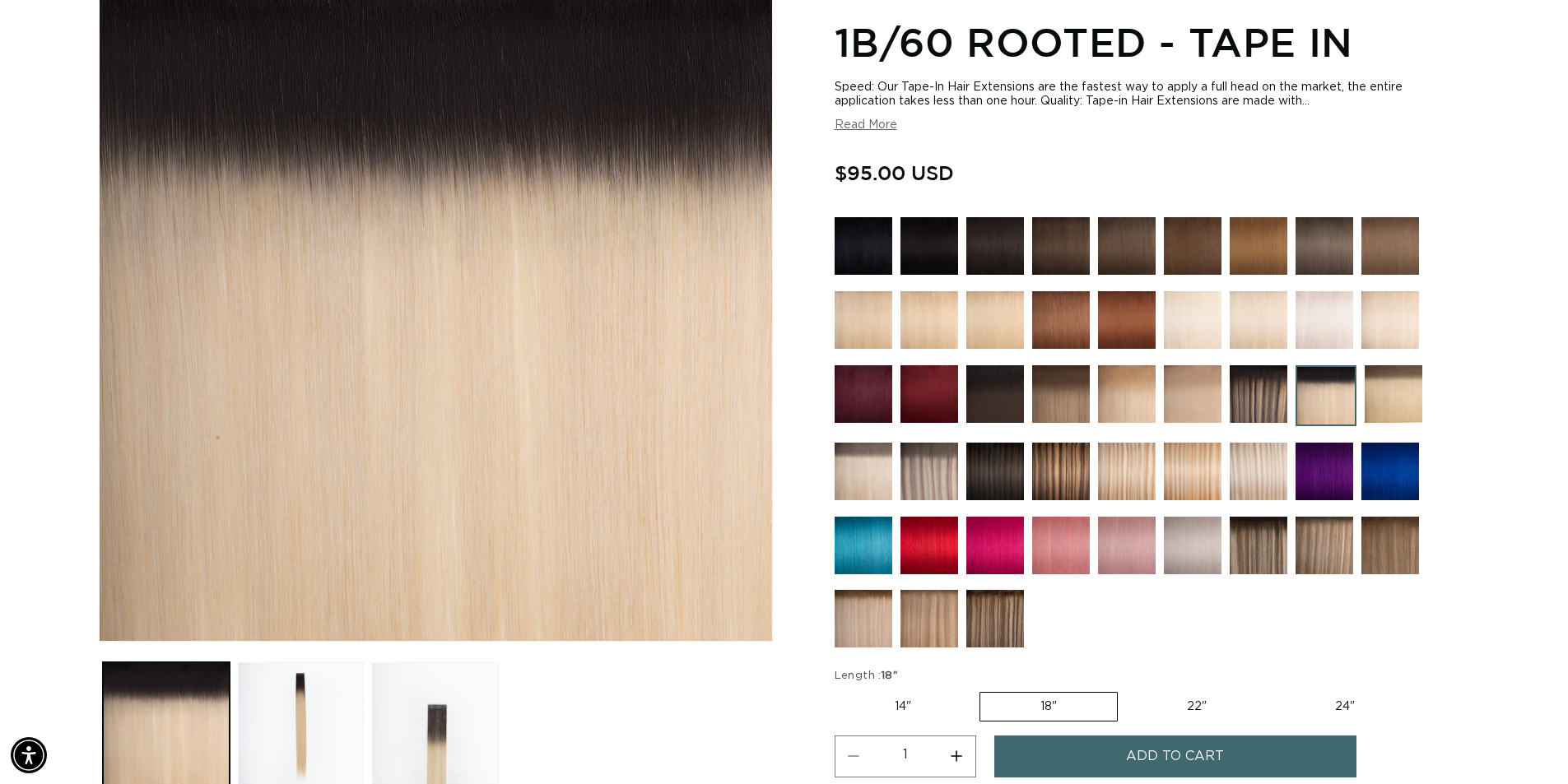
scroll to position [329, 0]
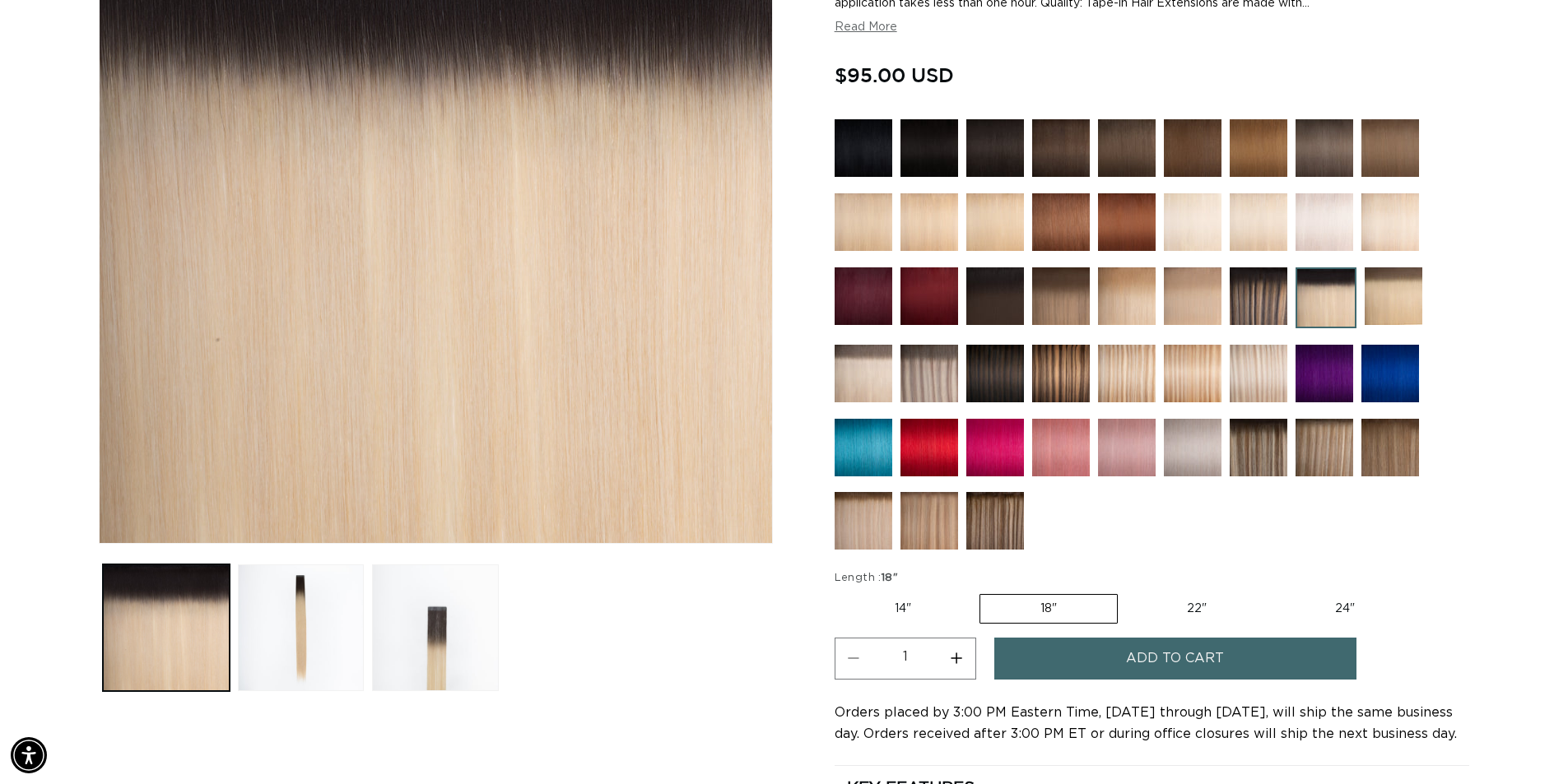
click at [1208, 599] on label "22" Variant sold out or unavailable" at bounding box center [1197, 609] width 140 height 28
click at [1128, 591] on input "22" Variant sold out or unavailable" at bounding box center [1127, 590] width 1 height 1
radio input "true"
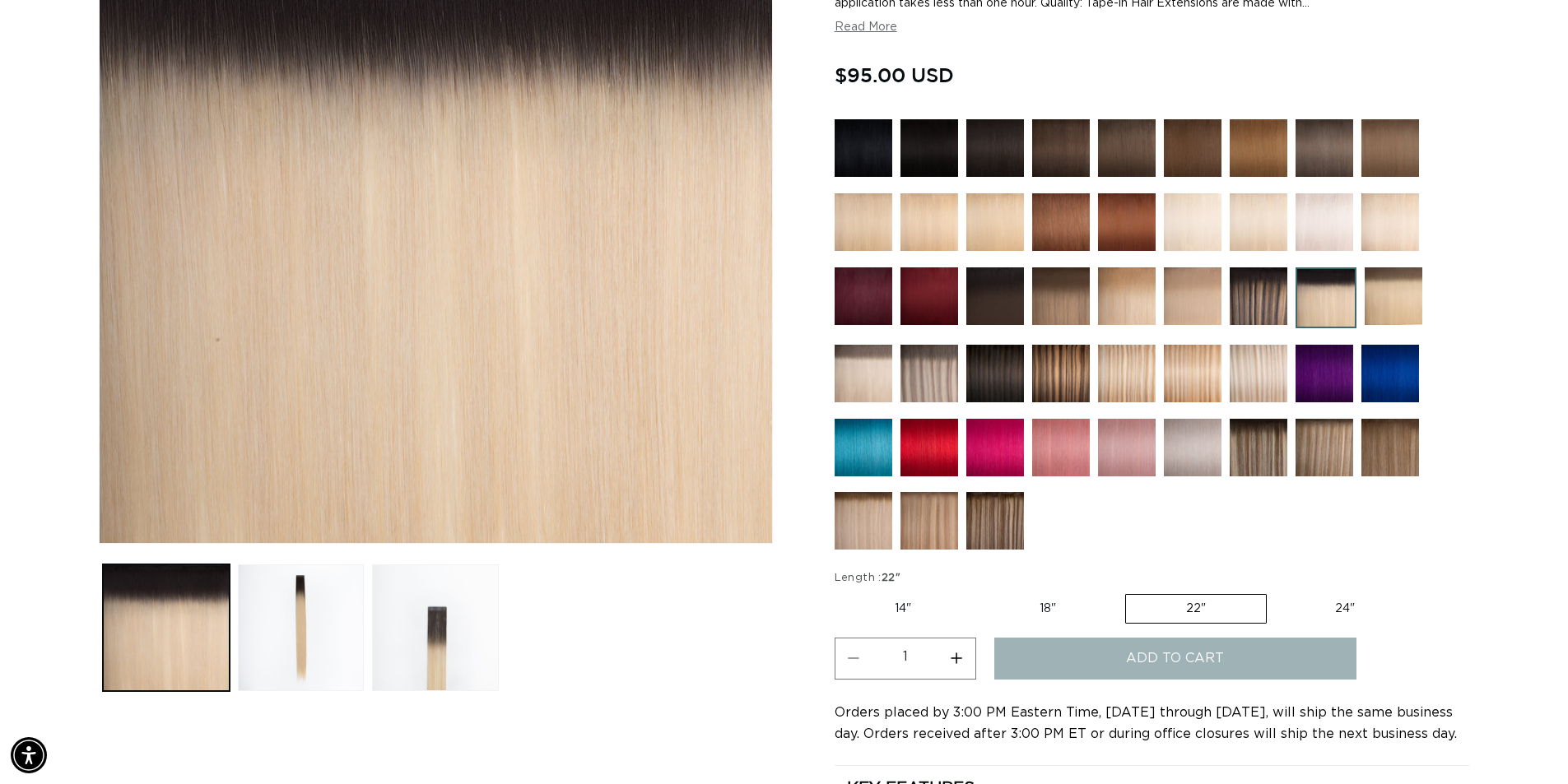
scroll to position [0, 0]
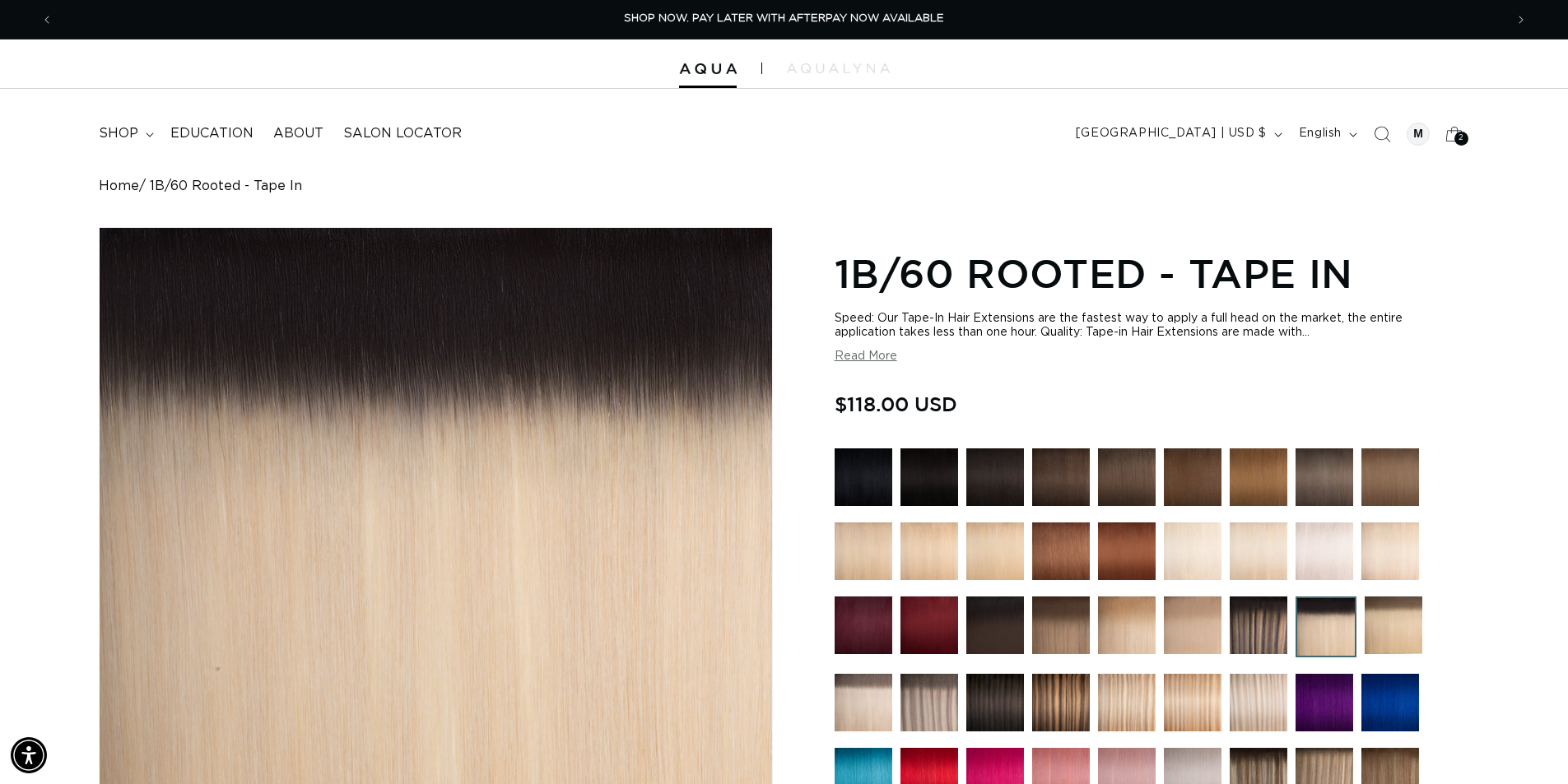
scroll to position [529, 0]
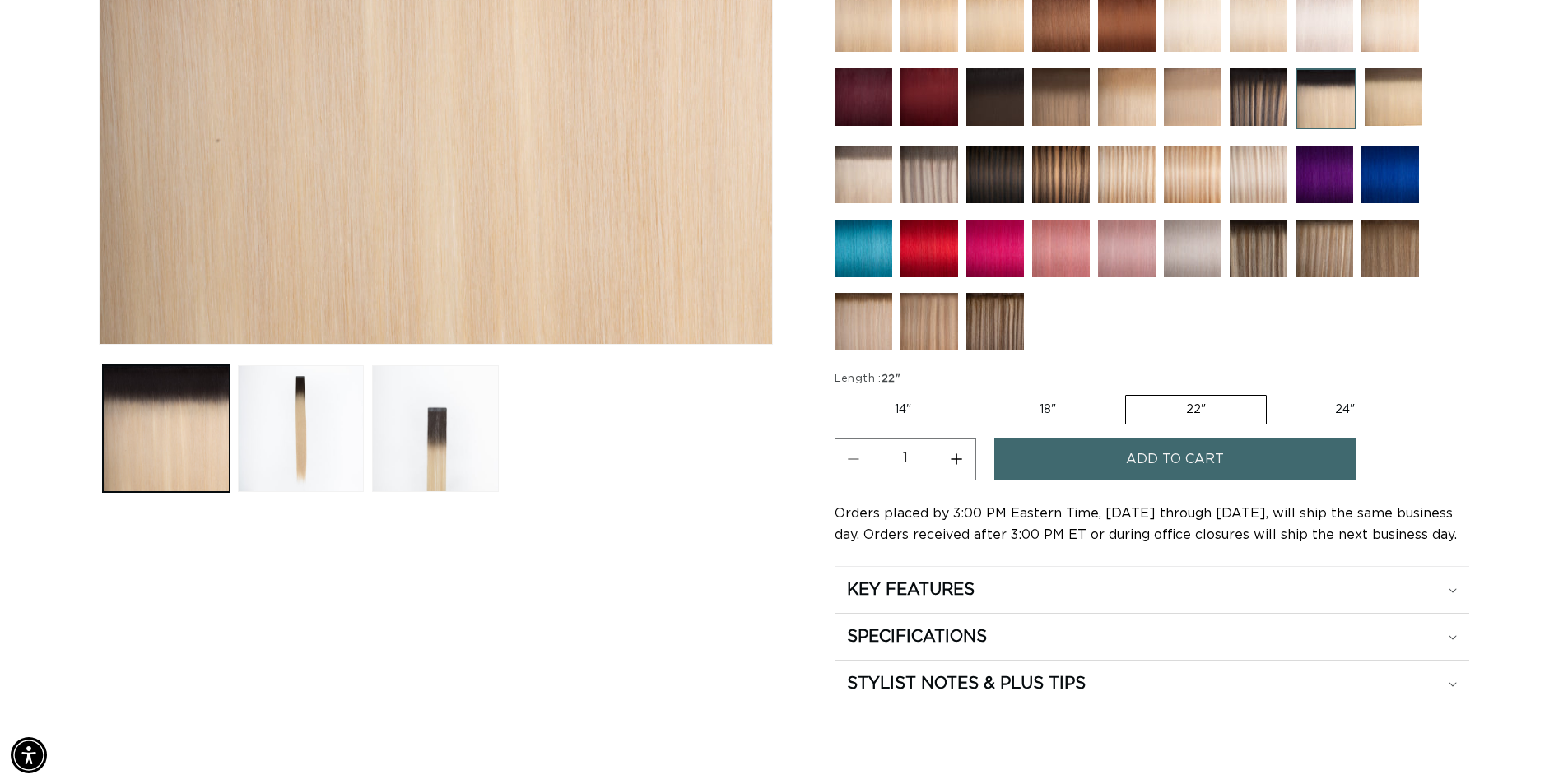
click at [1065, 365] on section "1B/60 Rooted - Tape In Speed: Our Tape-In Hair Extensions are the fastest way t…" at bounding box center [1152, 212] width 634 height 993
click at [1333, 404] on label "24" Variant sold out or unavailable" at bounding box center [1345, 409] width 140 height 28
click at [1276, 392] on input "24" Variant sold out or unavailable" at bounding box center [1276, 392] width 1 height 1
radio input "true"
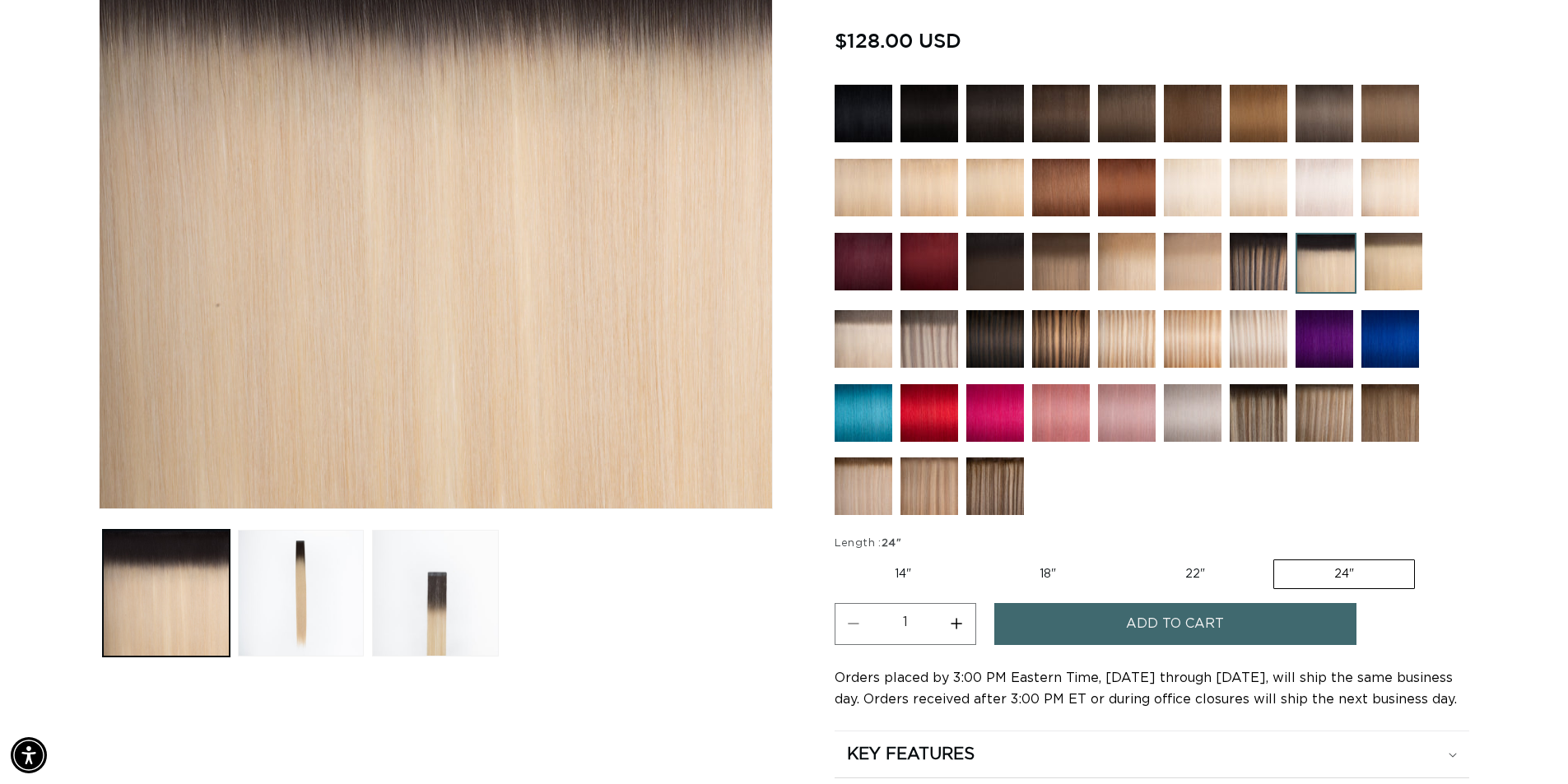
click at [1225, 566] on label "22" Variant sold out or unavailable" at bounding box center [1195, 574] width 140 height 28
click at [1126, 557] on input "22" Variant sold out or unavailable" at bounding box center [1125, 556] width 1 height 1
radio input "true"
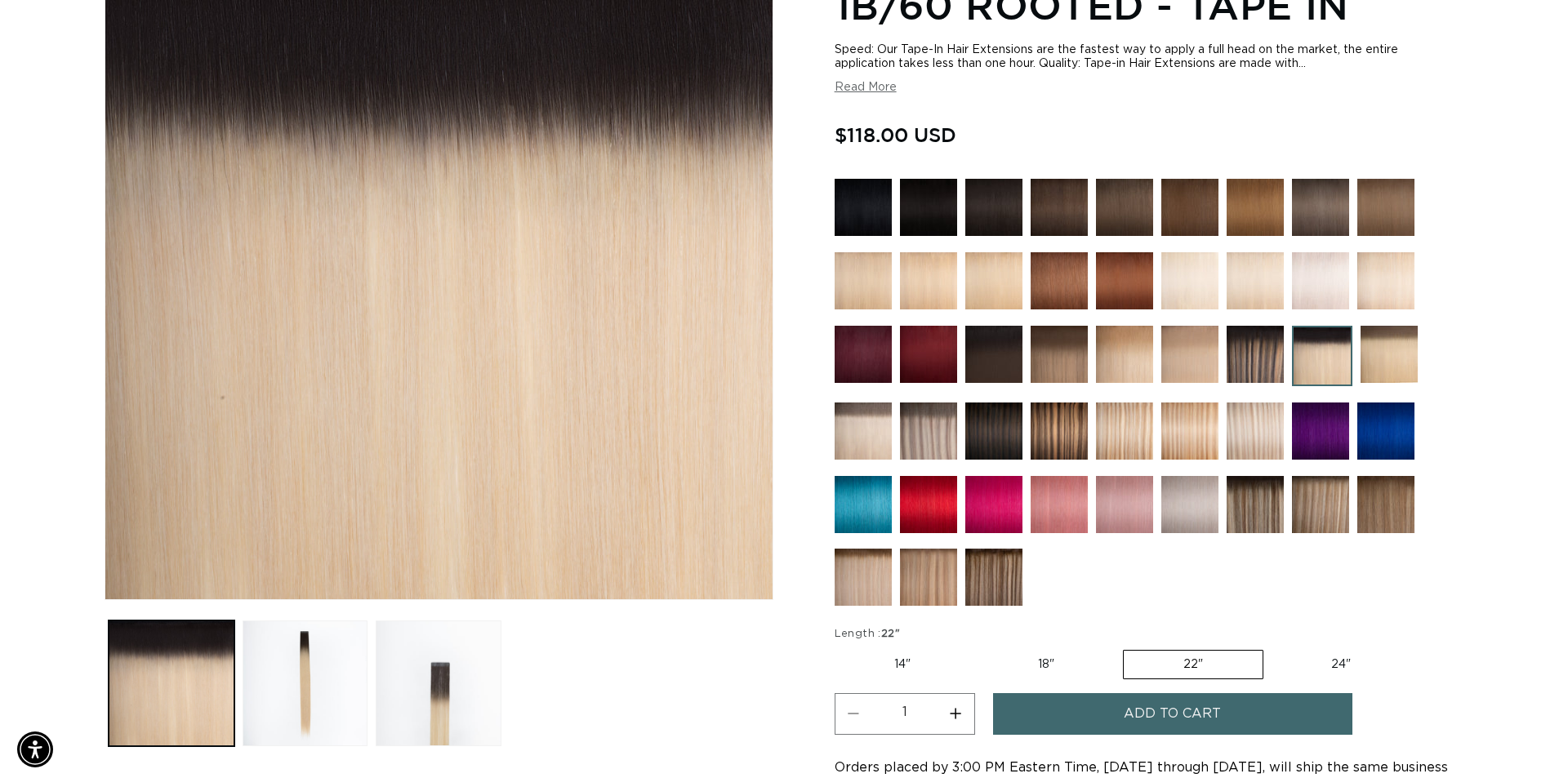
scroll to position [490, 0]
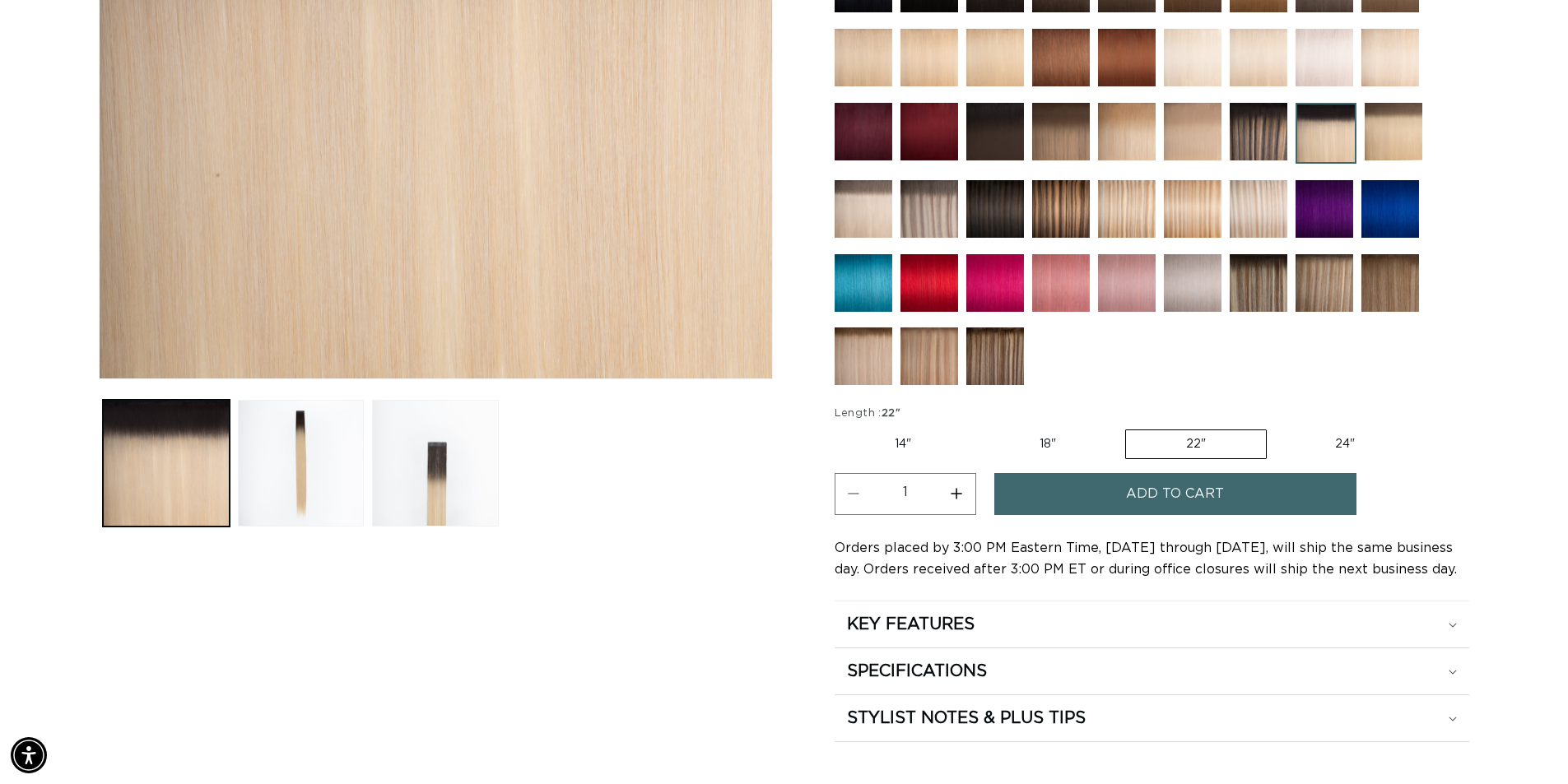
click at [1167, 489] on span "Add to cart" at bounding box center [1175, 494] width 98 height 42
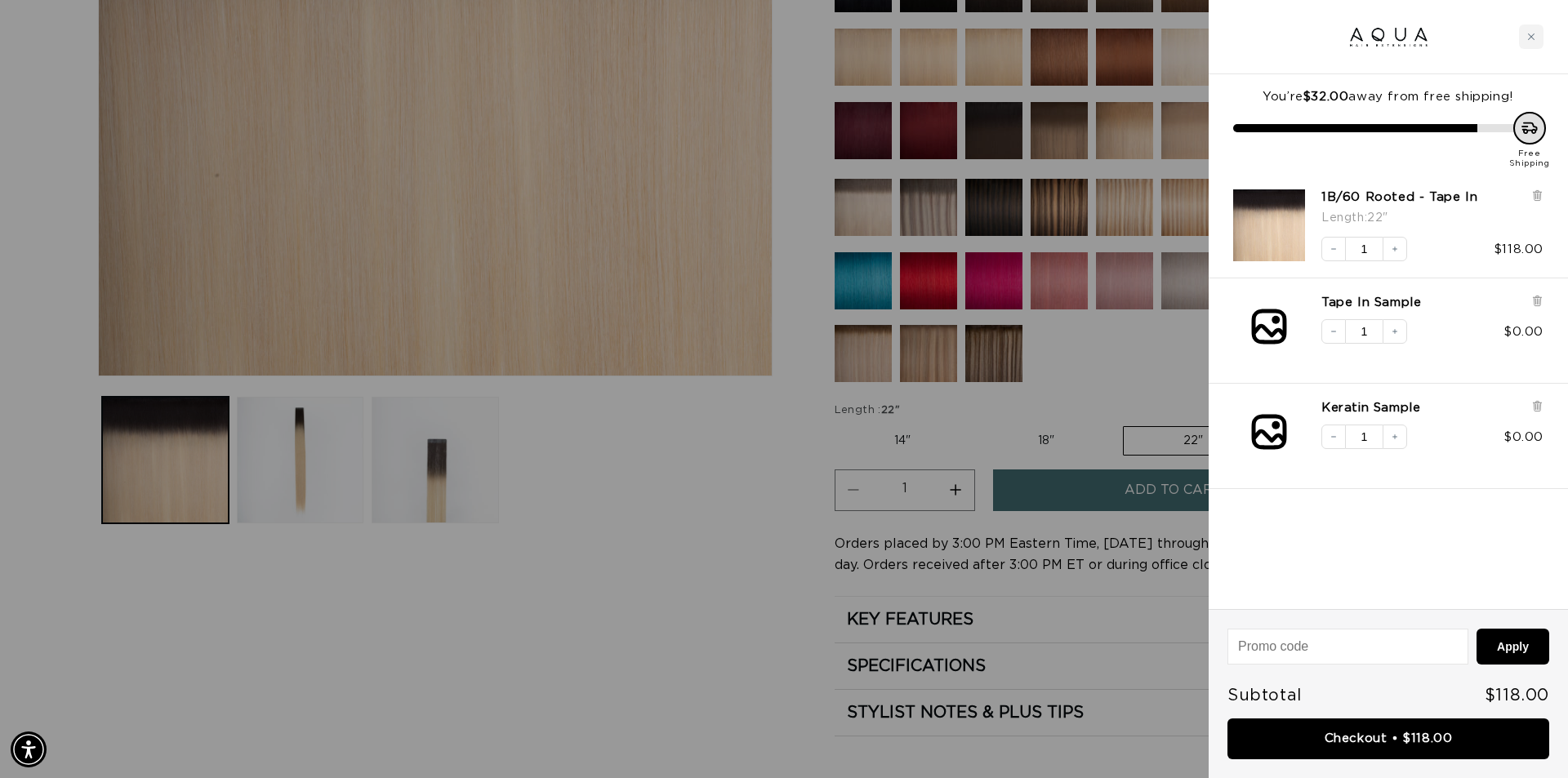
click at [1112, 403] on div at bounding box center [784, 389] width 1568 height 778
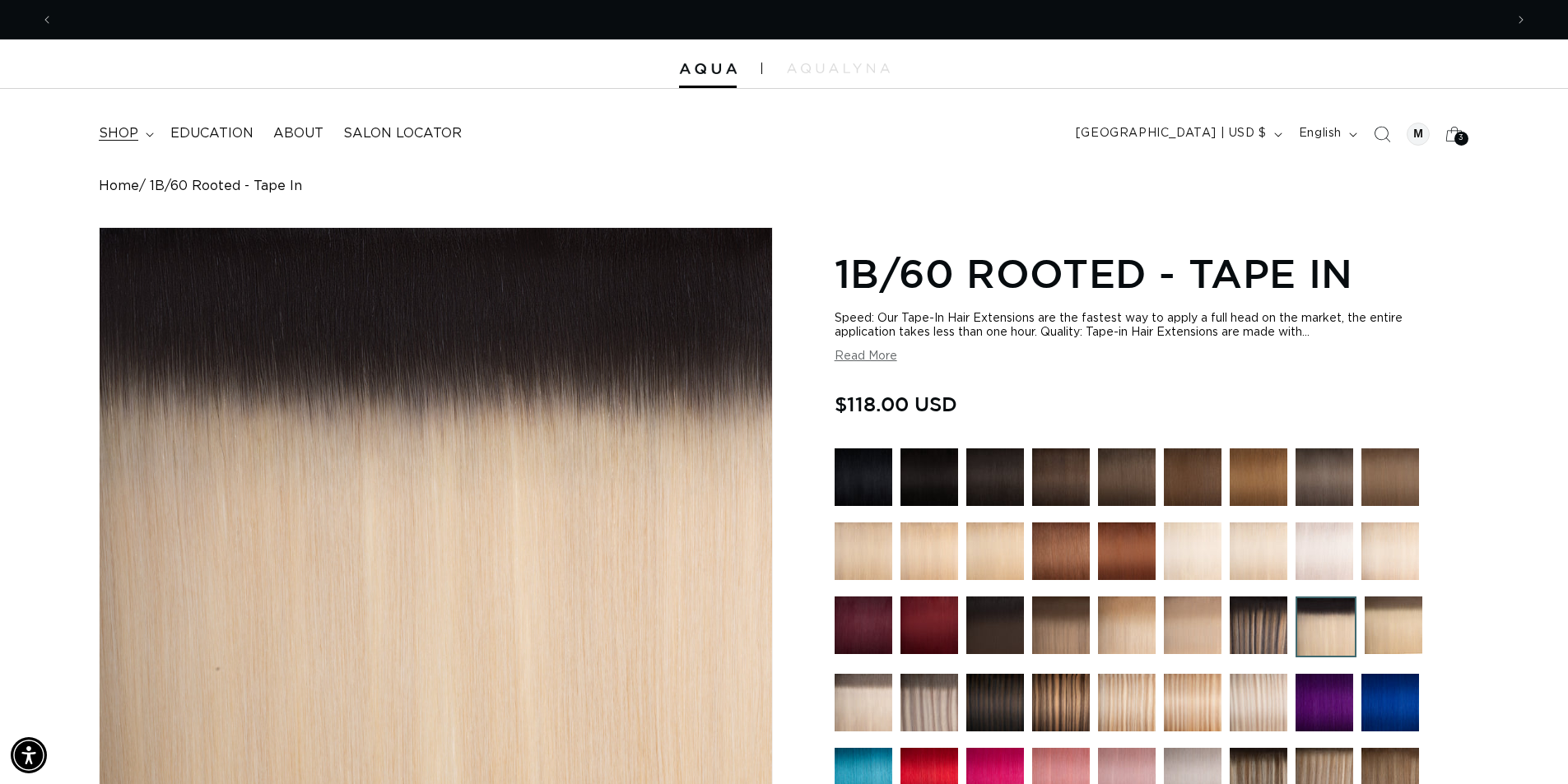
scroll to position [0, 2902]
click at [148, 134] on icon at bounding box center [150, 134] width 8 height 5
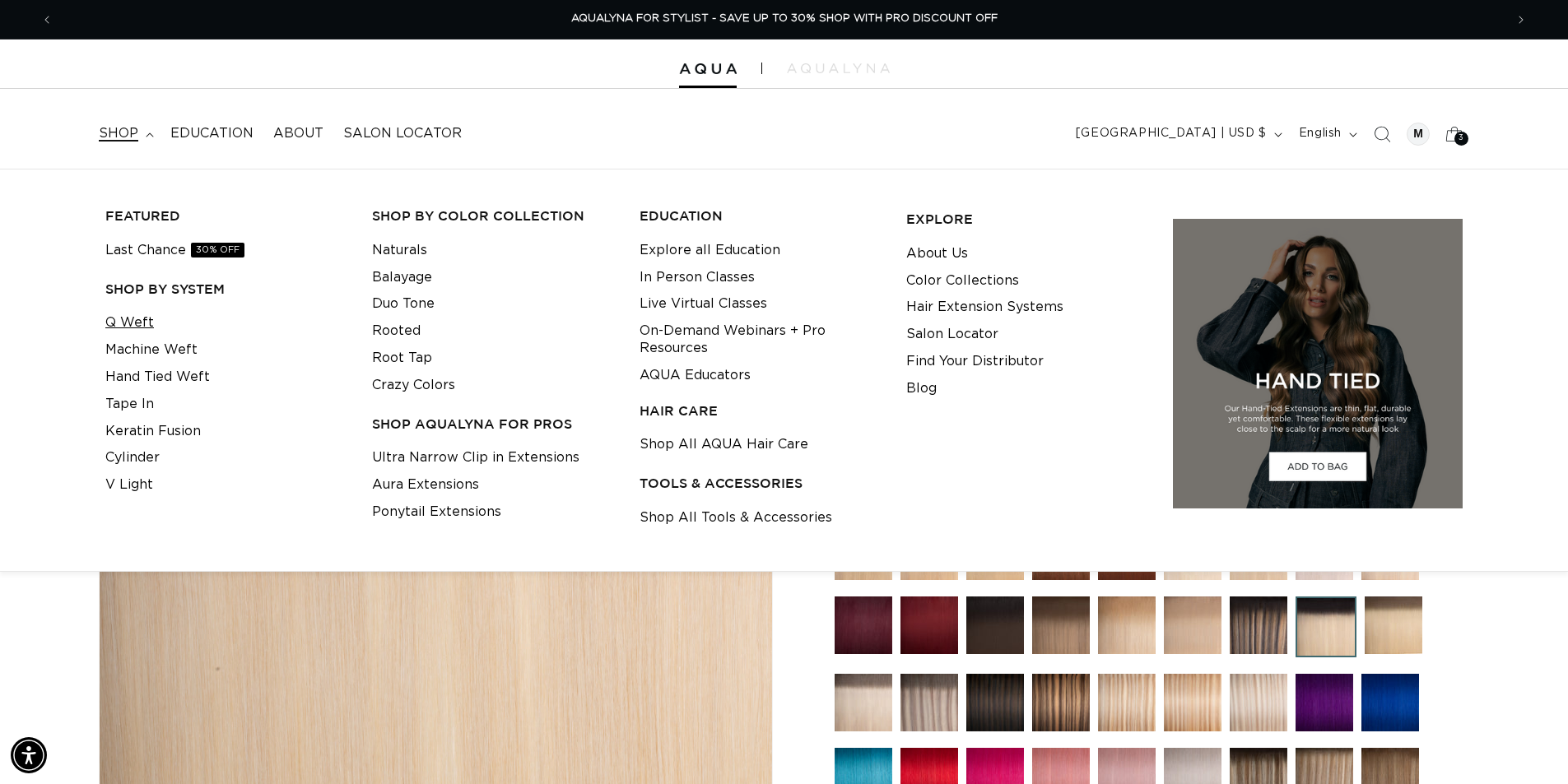
click at [133, 324] on link "Q Weft" at bounding box center [129, 322] width 49 height 27
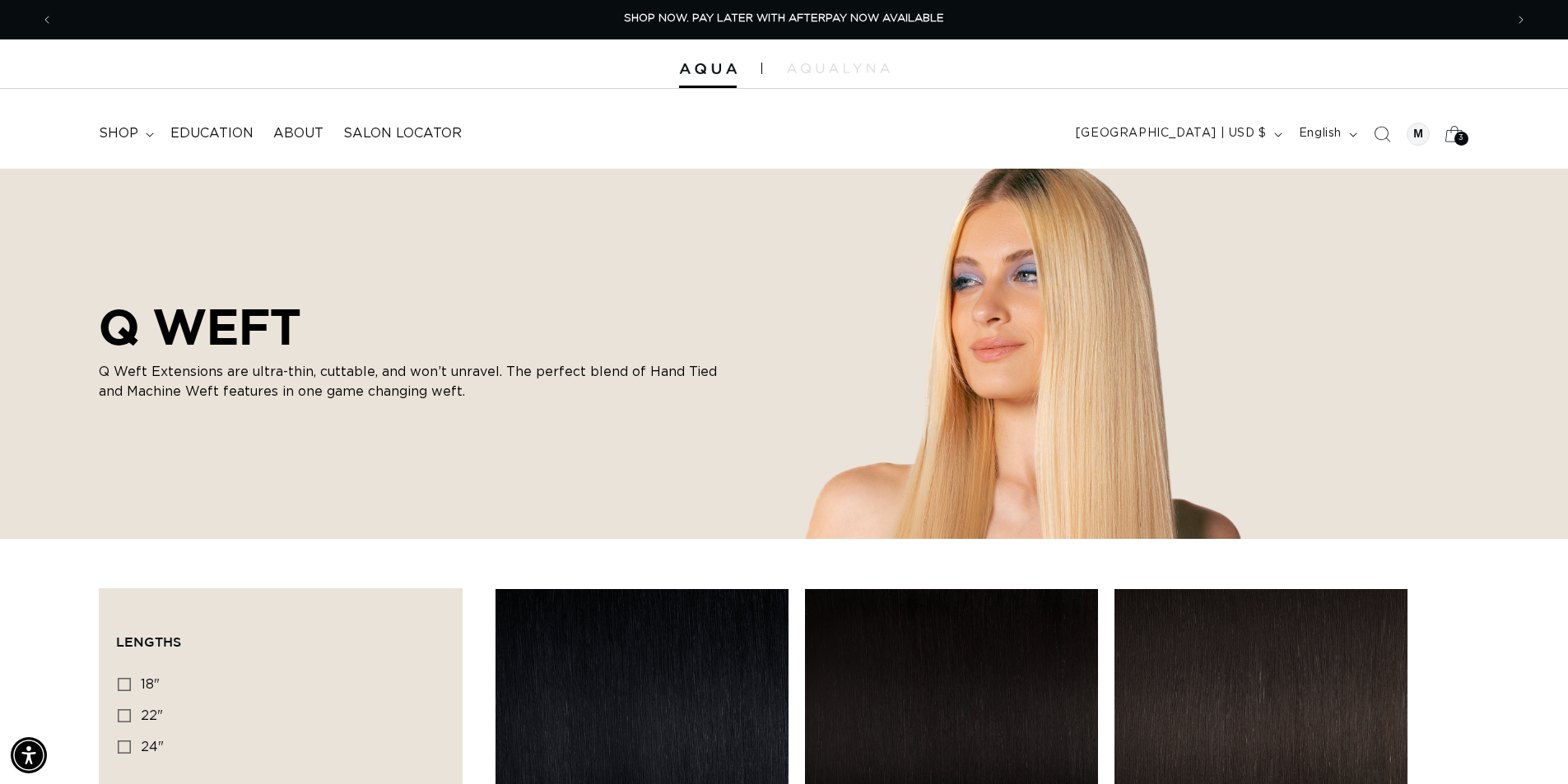
click at [1448, 138] on icon at bounding box center [1454, 133] width 39 height 39
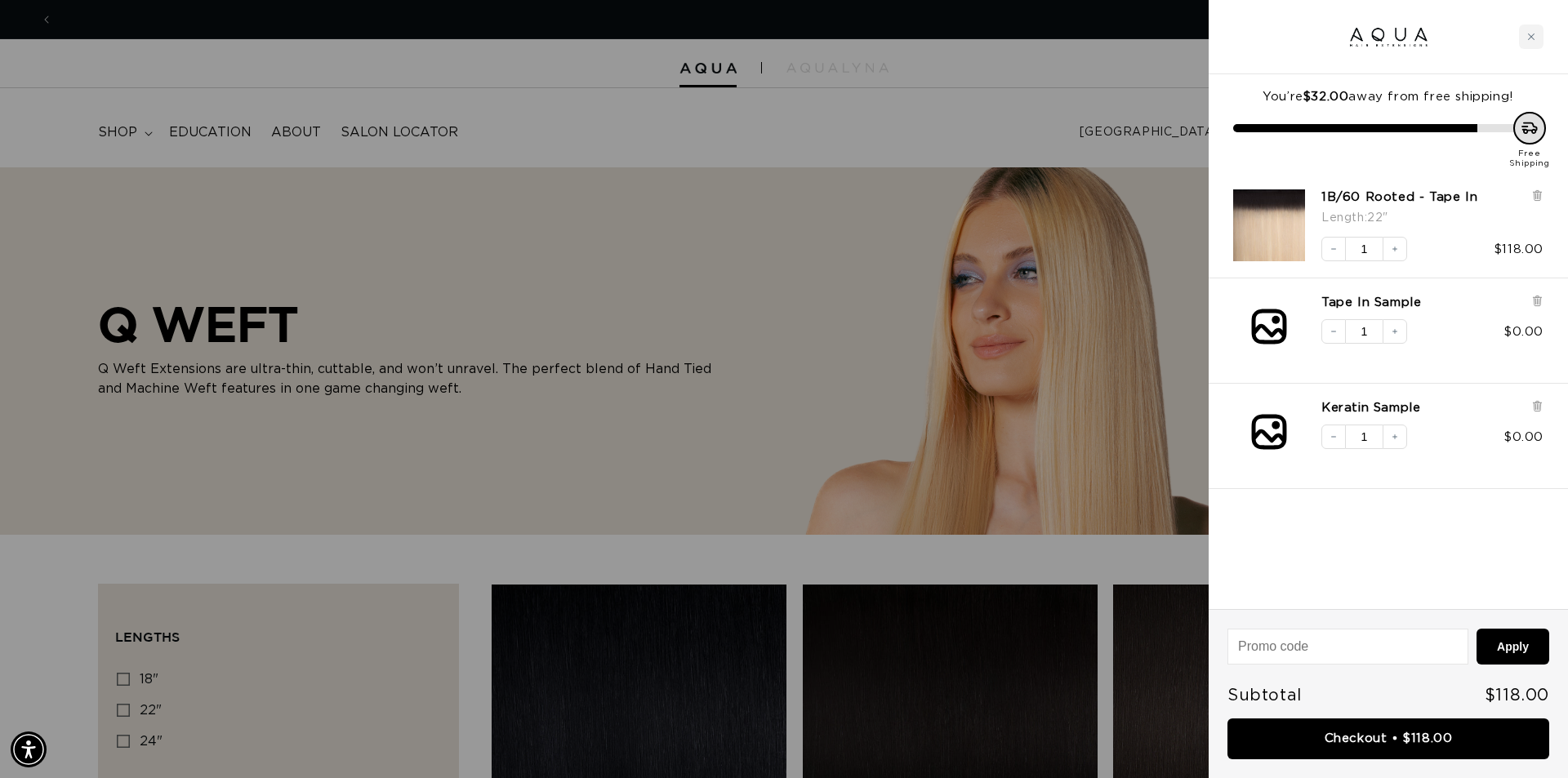
scroll to position [0, 2903]
click at [1322, 638] on input at bounding box center [1347, 646] width 240 height 35
click at [1398, 743] on link "Checkout • $118.00" at bounding box center [1388, 740] width 321 height 41
